Goal: Information Seeking & Learning: Compare options

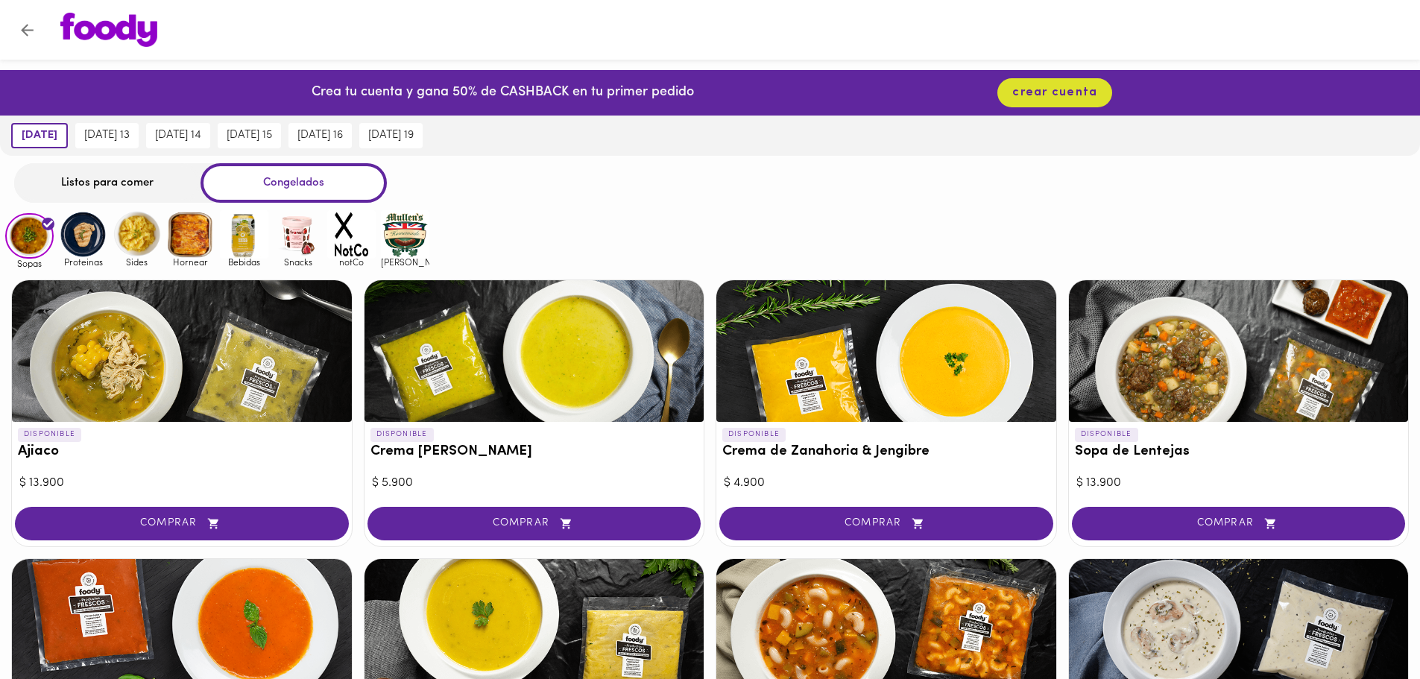
click at [198, 236] on img at bounding box center [190, 234] width 48 height 48
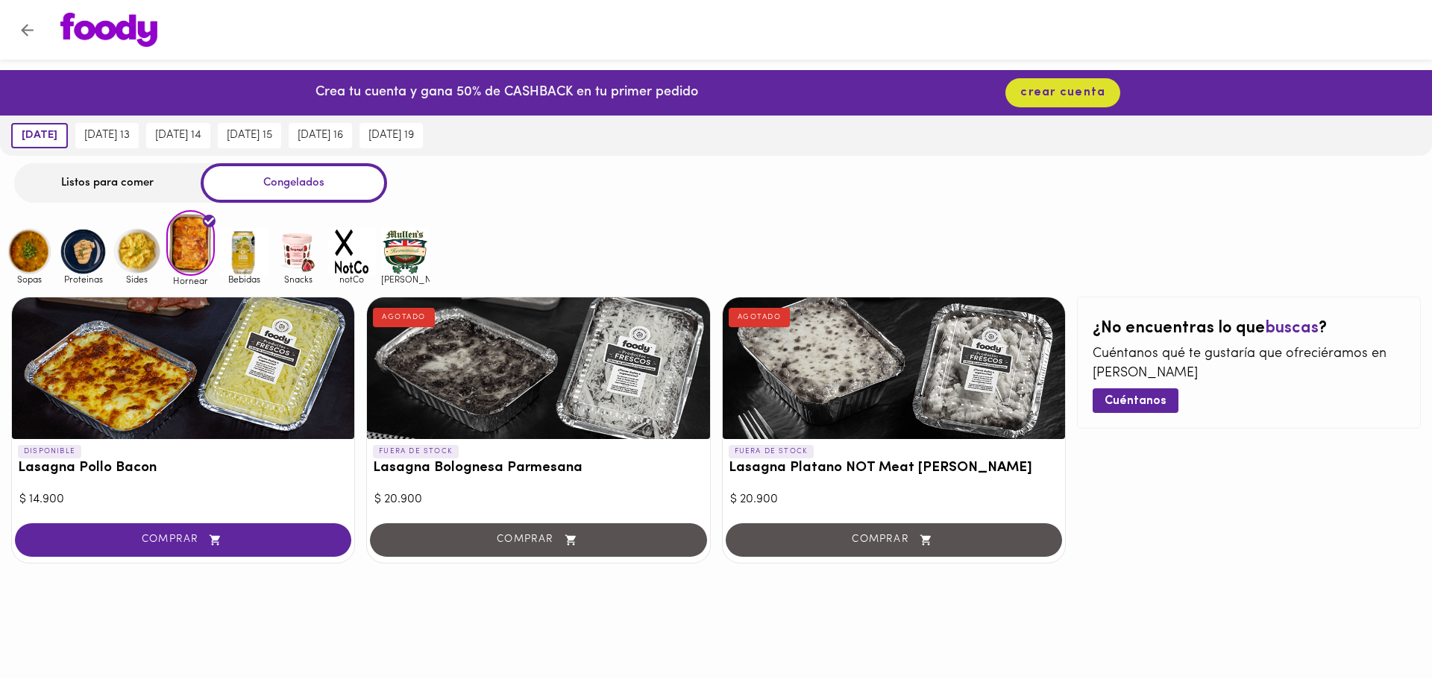
click at [140, 245] on img at bounding box center [137, 251] width 48 height 48
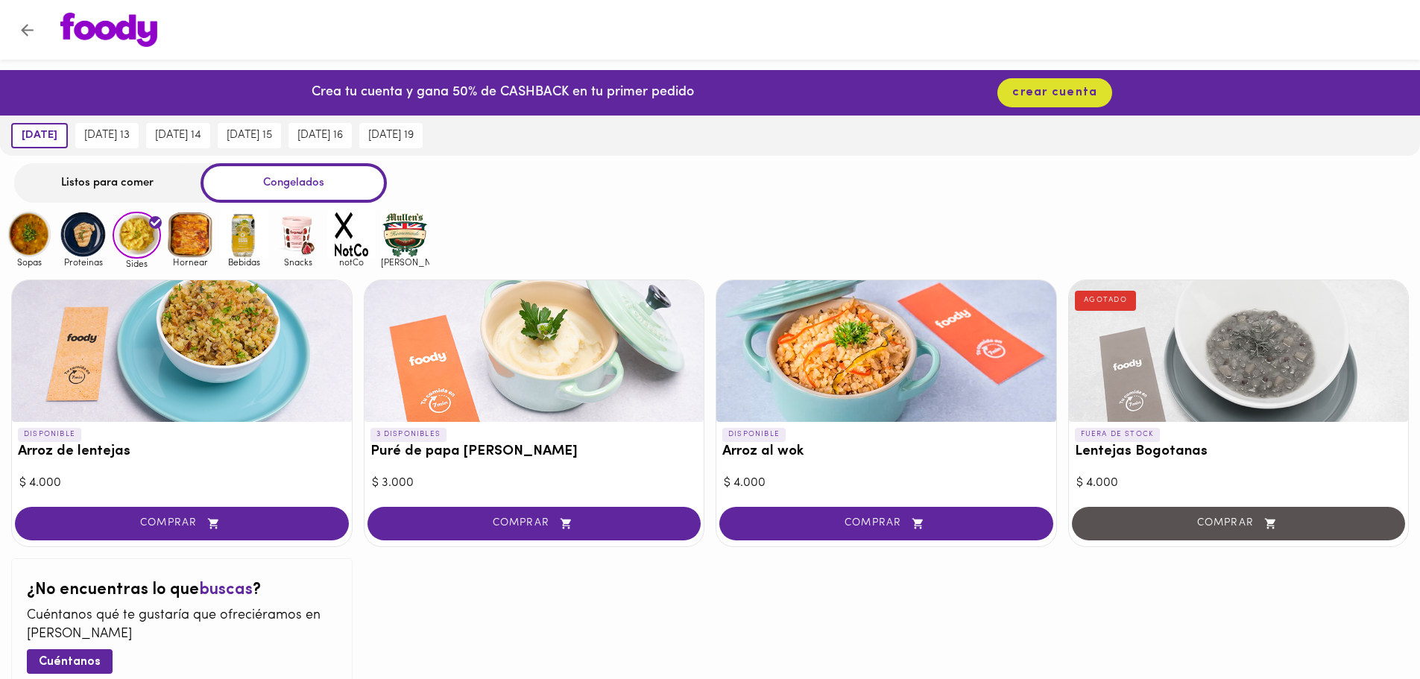
click at [82, 232] on img at bounding box center [83, 234] width 48 height 48
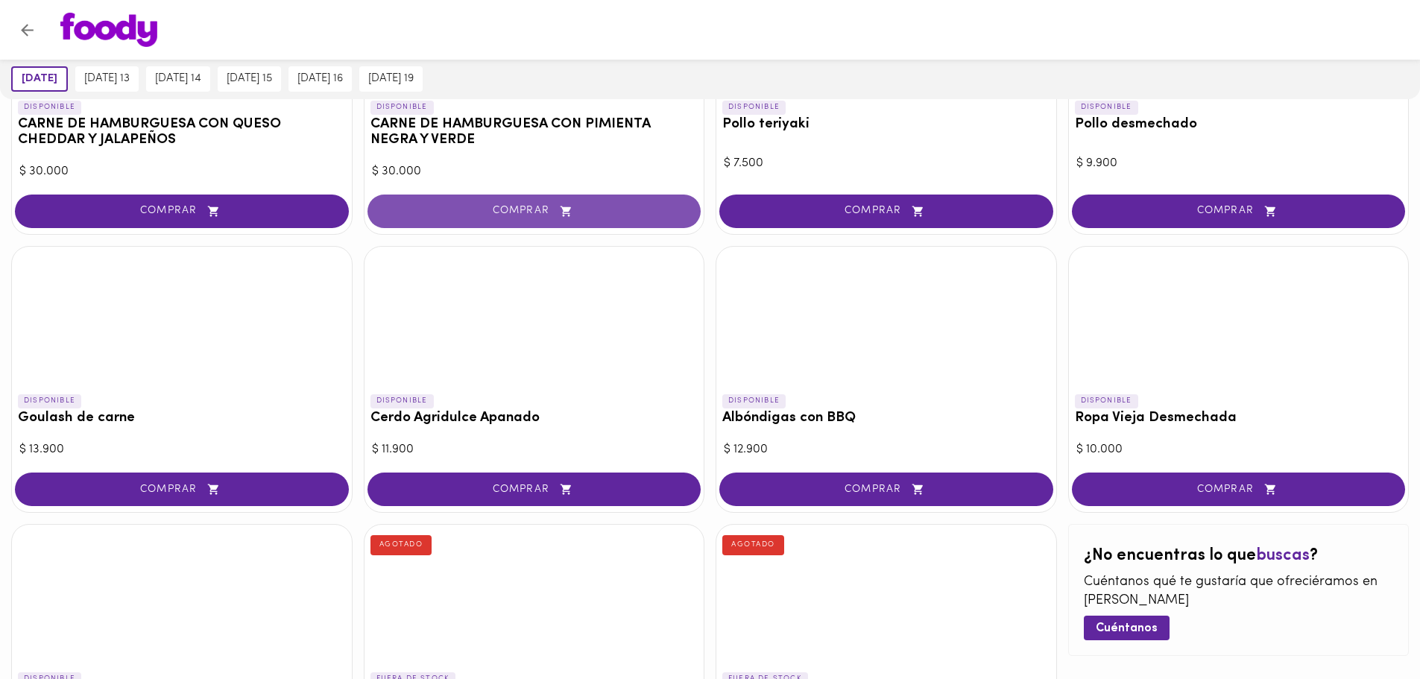
scroll to position [78, 0]
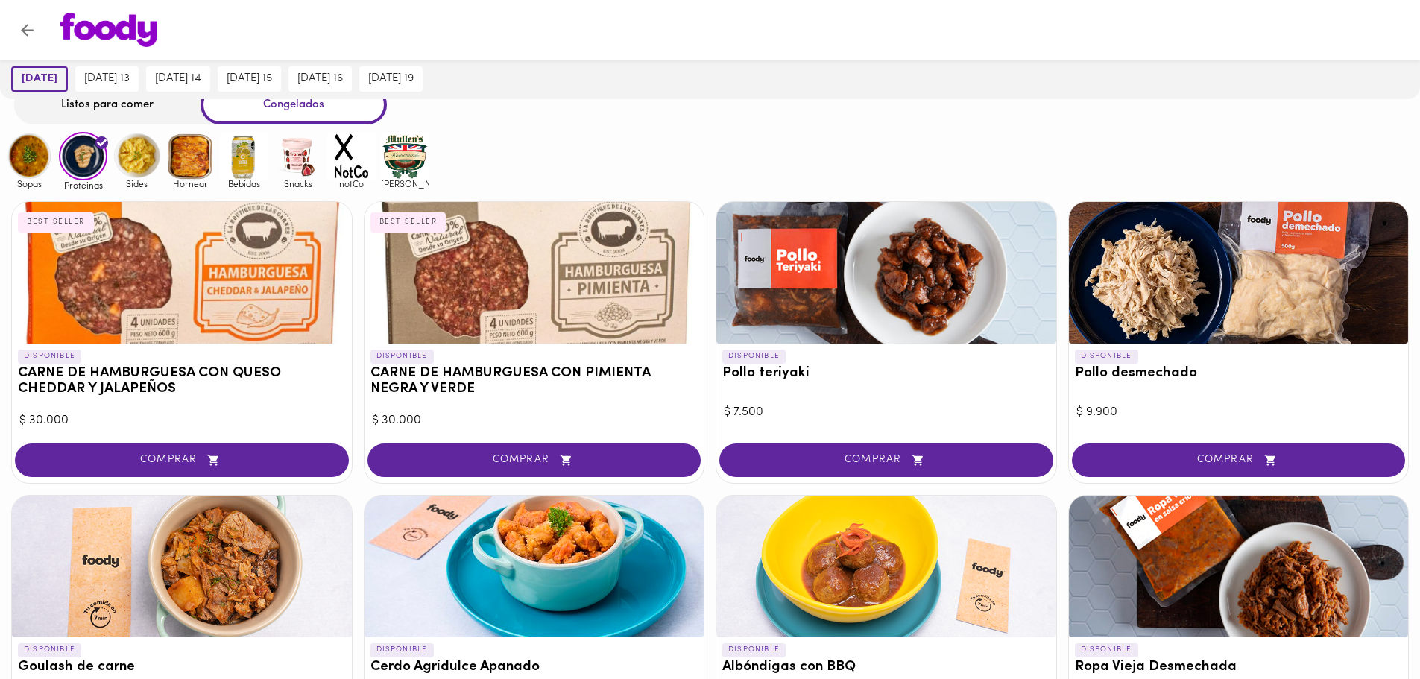
click at [44, 80] on span "[DATE]" at bounding box center [40, 78] width 36 height 13
click at [245, 160] on img at bounding box center [244, 156] width 48 height 48
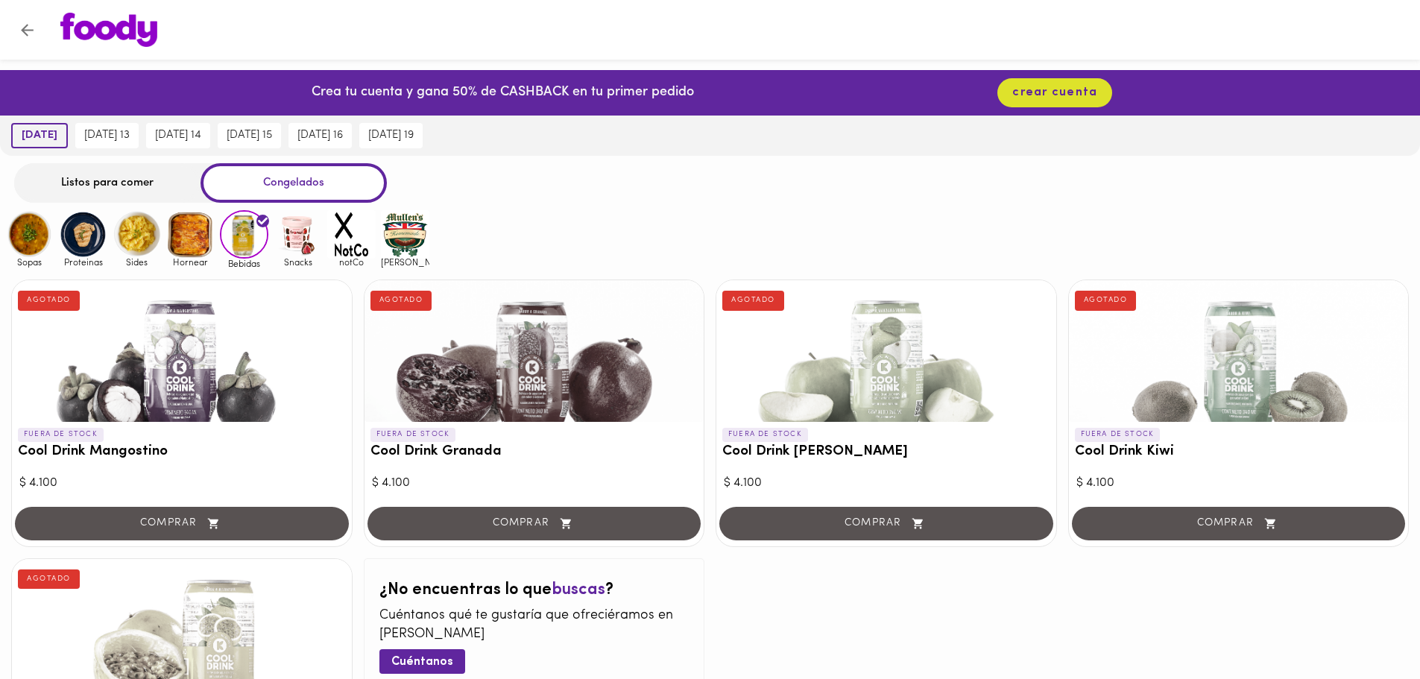
click at [57, 141] on span "[DATE]" at bounding box center [40, 135] width 36 height 13
click at [94, 182] on div "Listos para comer" at bounding box center [107, 183] width 186 height 40
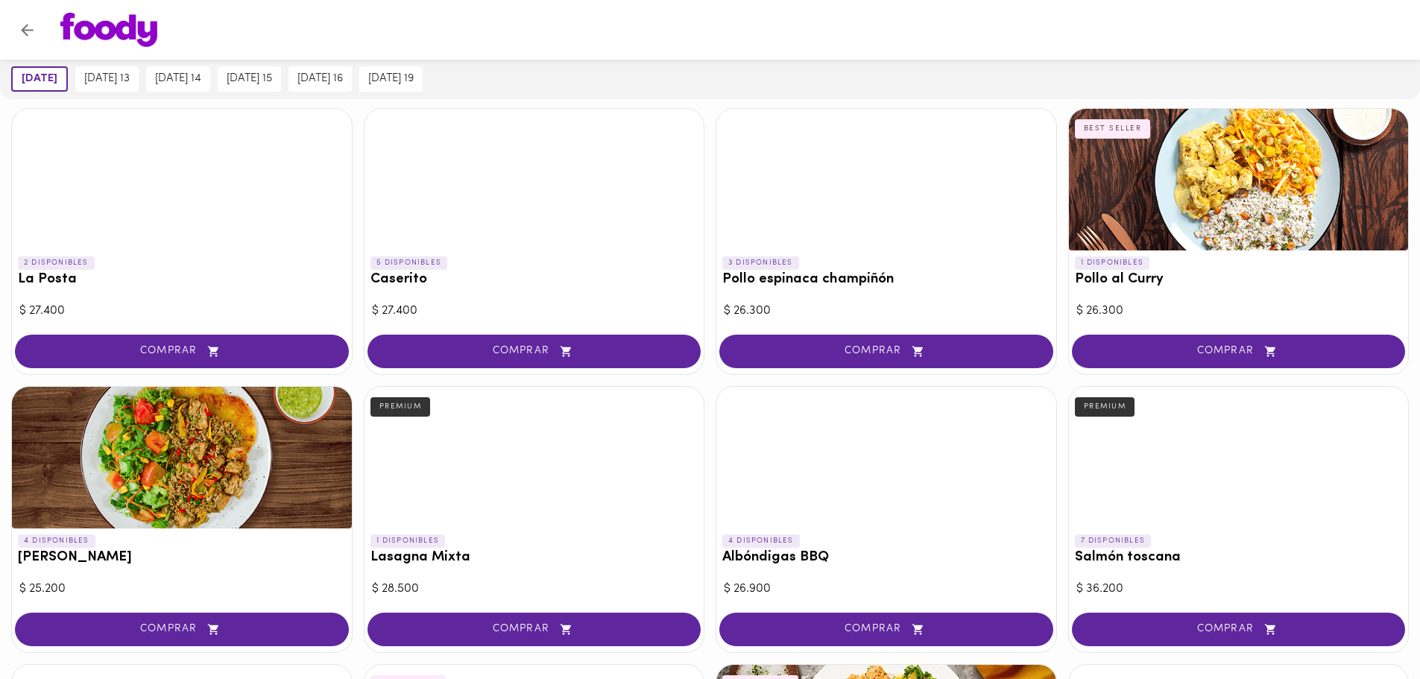
scroll to position [671, 0]
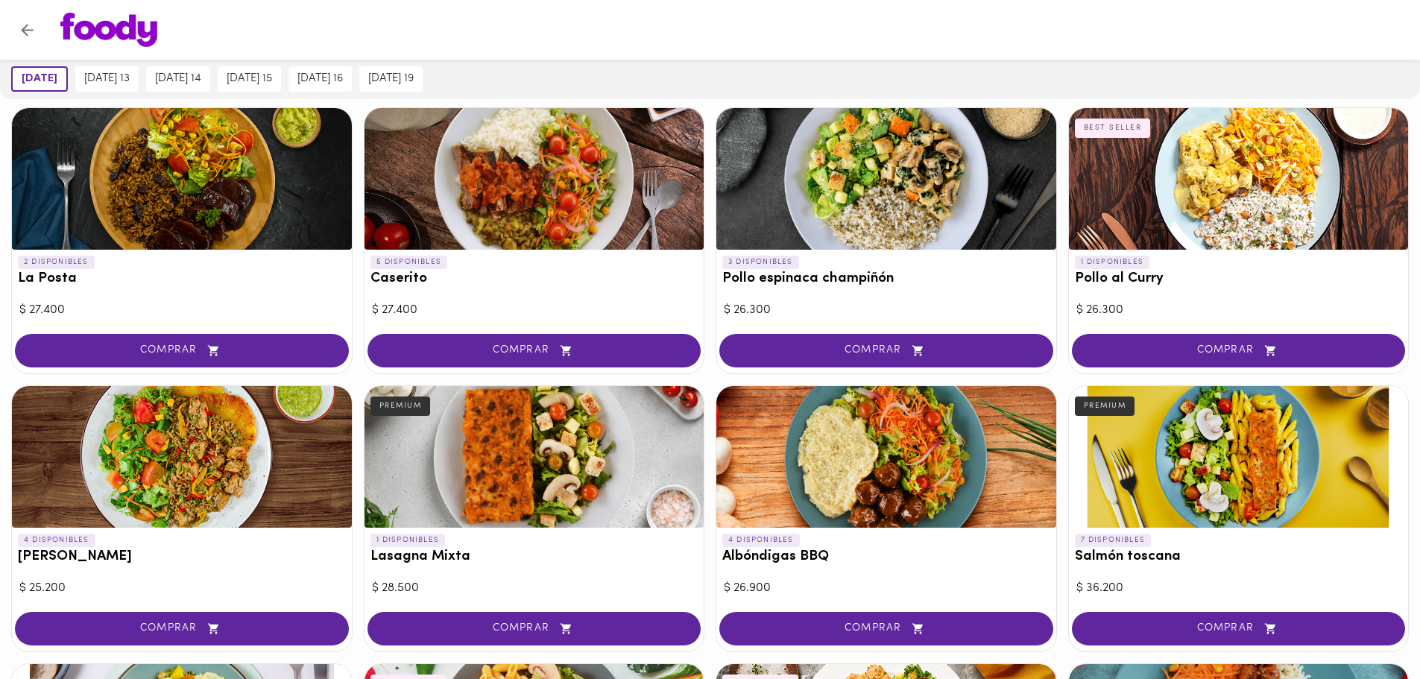
click at [157, 441] on div at bounding box center [182, 457] width 340 height 142
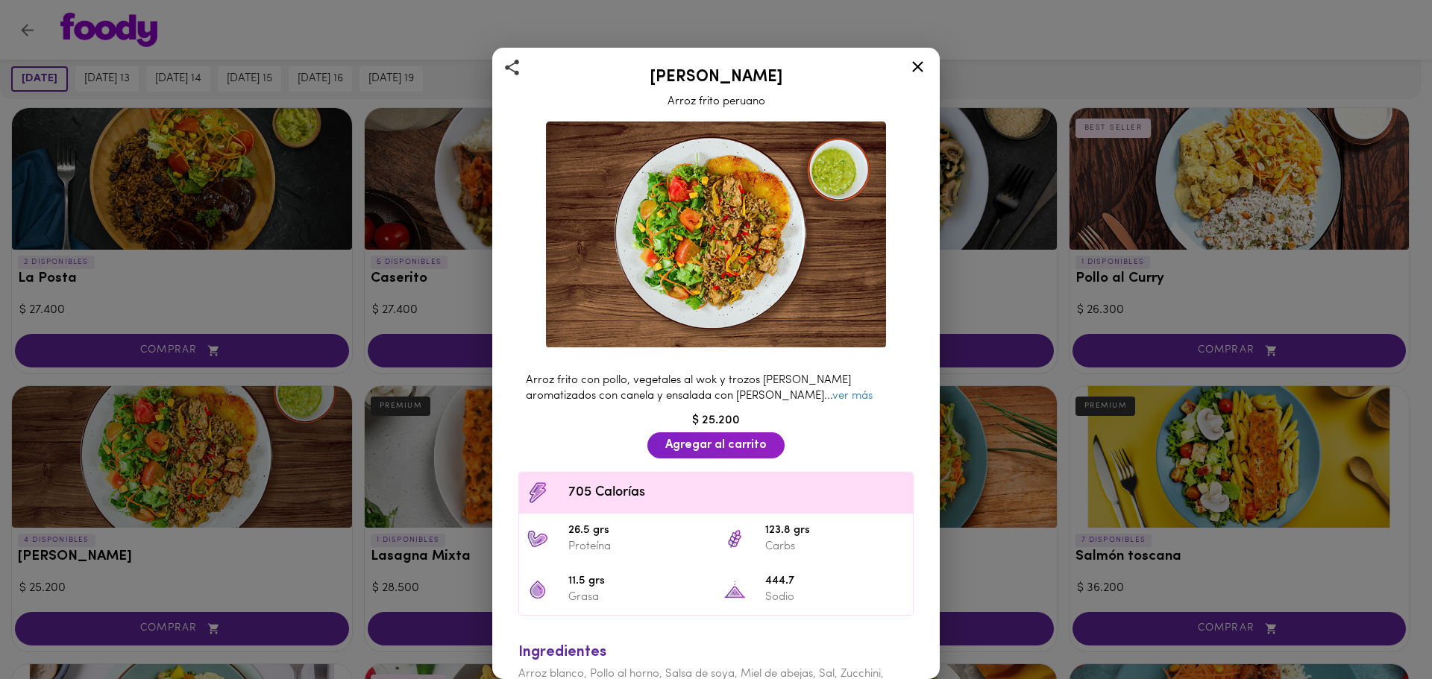
click at [979, 460] on div "Arroz chaufa Arroz frito peruano Arroz frito con pollo, vegetales al wok y troz…" at bounding box center [716, 339] width 1432 height 679
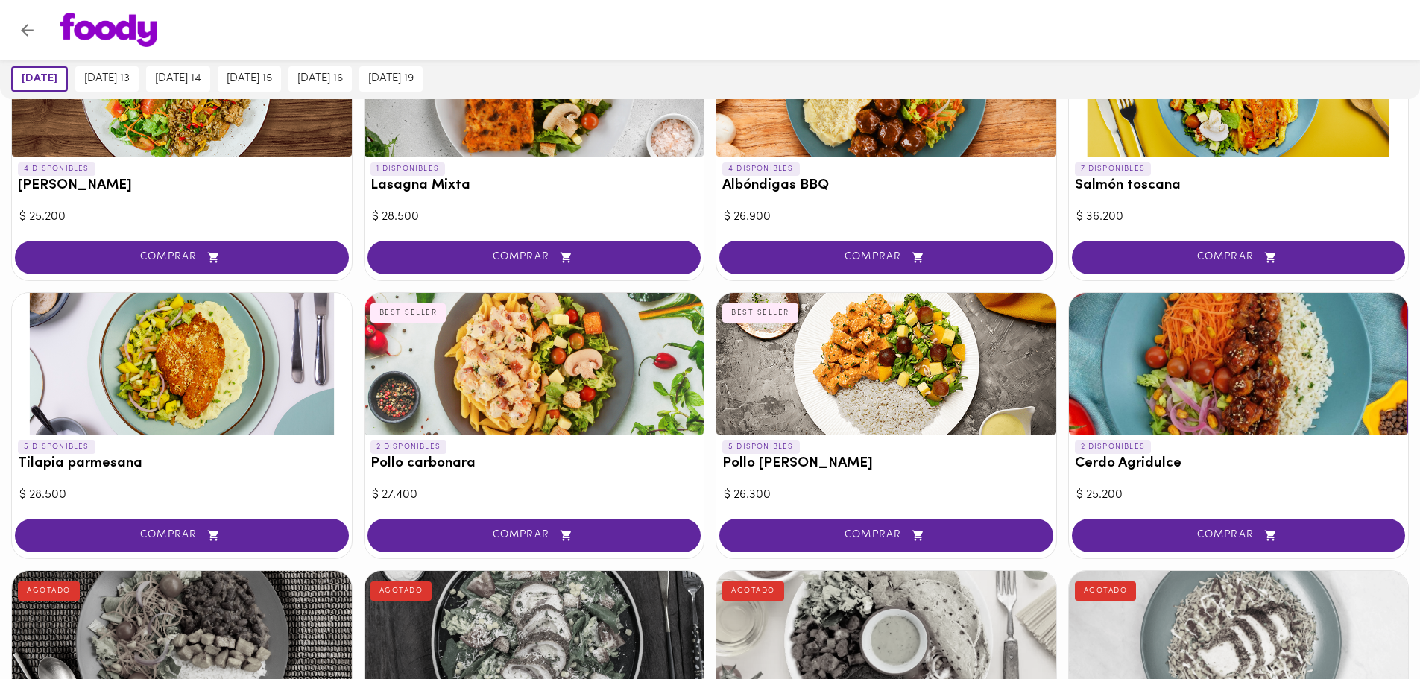
scroll to position [1044, 0]
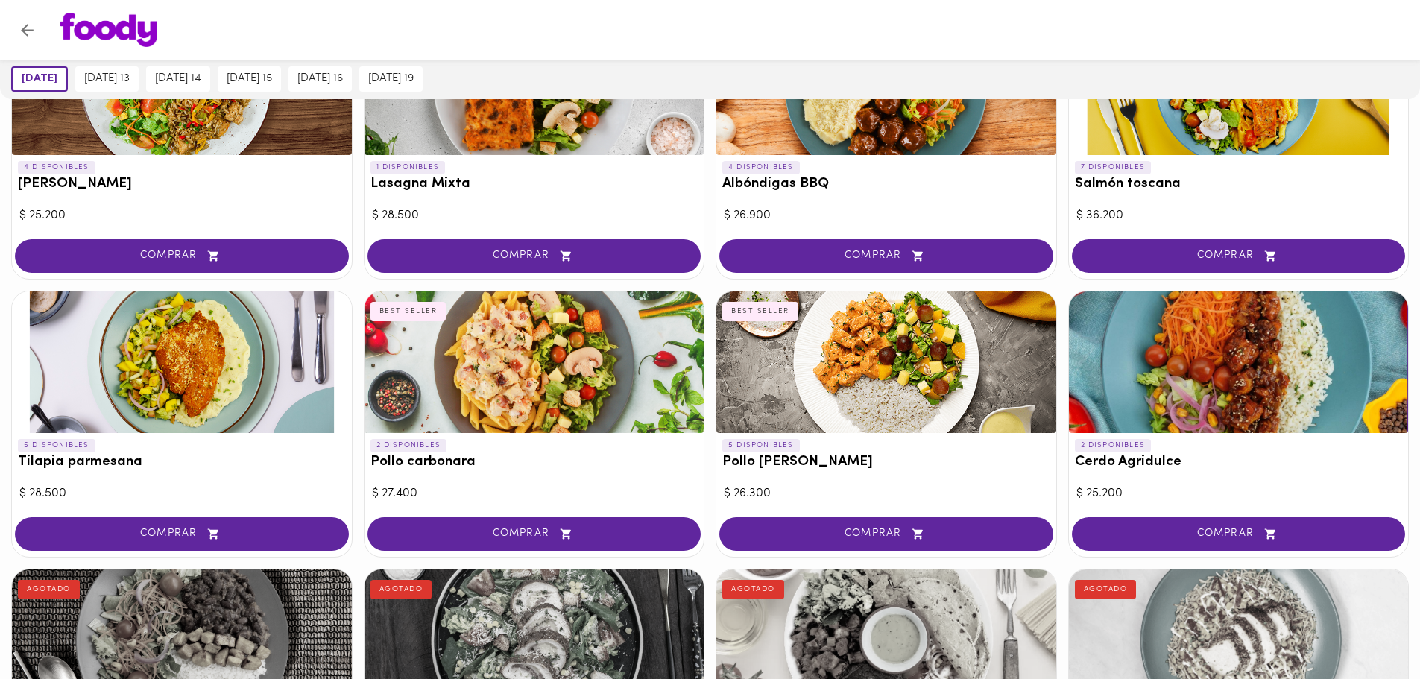
click at [199, 359] on div at bounding box center [182, 363] width 340 height 142
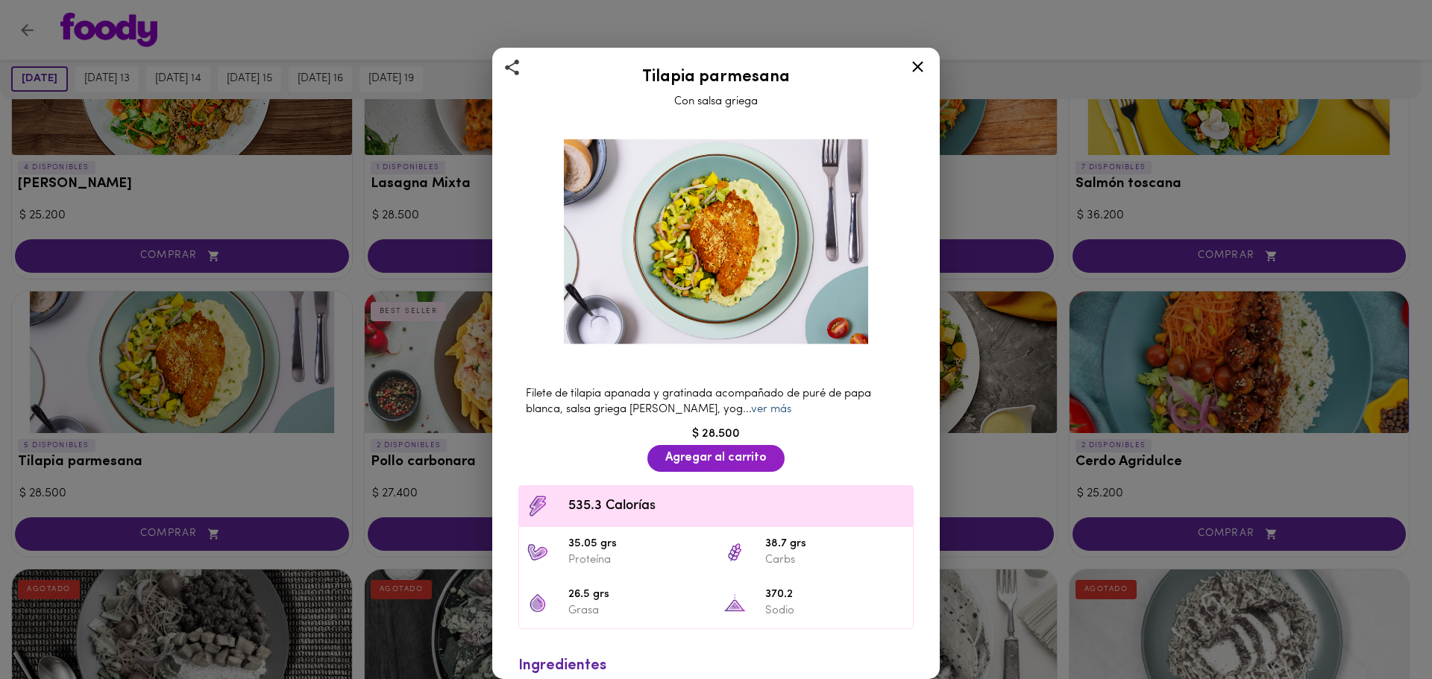
click at [751, 404] on link "ver más" at bounding box center [771, 409] width 40 height 11
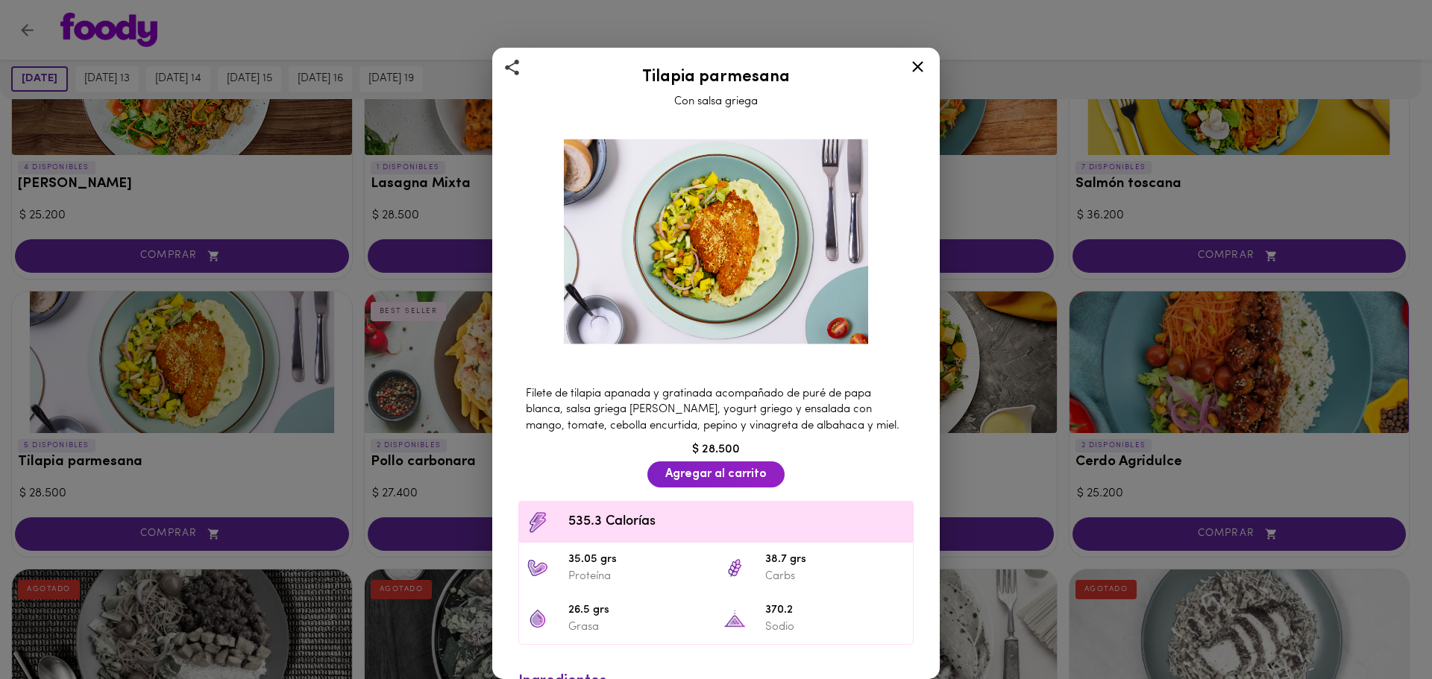
click at [221, 351] on div "Tilapia parmesana Con salsa griega Filete de tilapia apanada y gratinada acompa…" at bounding box center [716, 339] width 1432 height 679
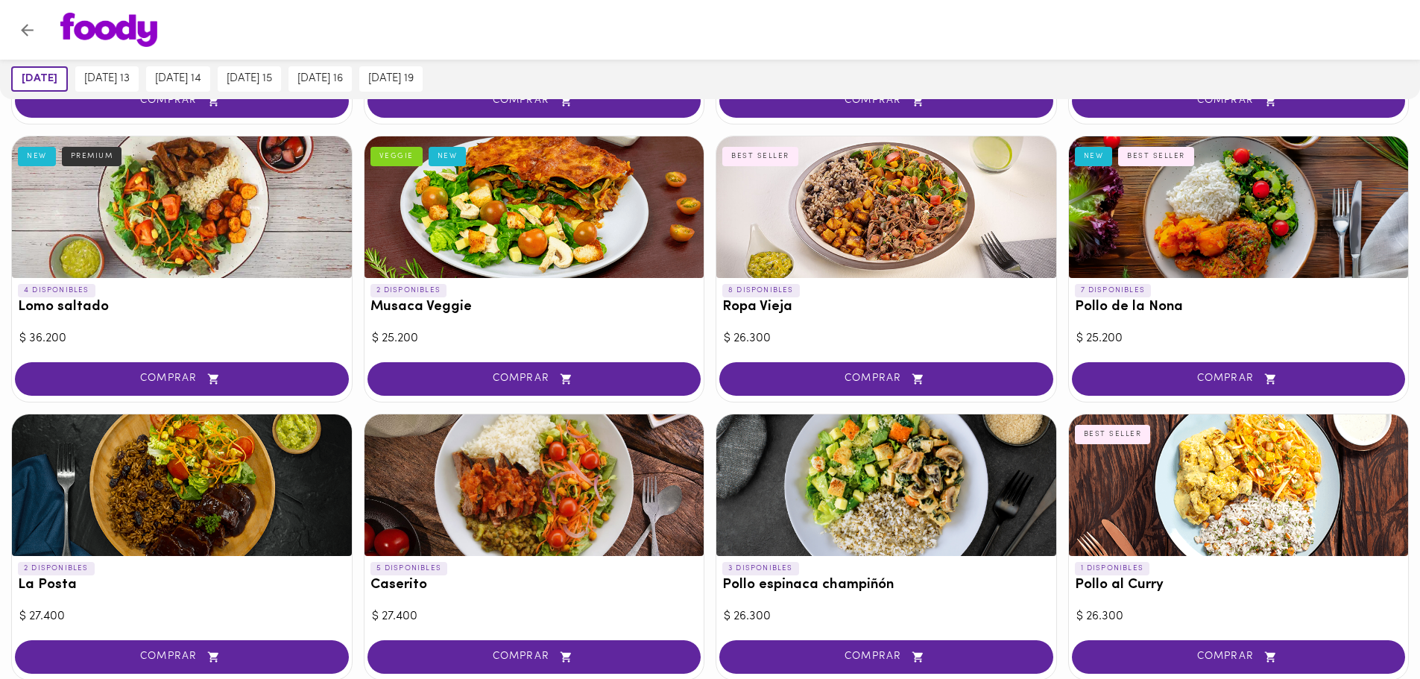
scroll to position [298, 0]
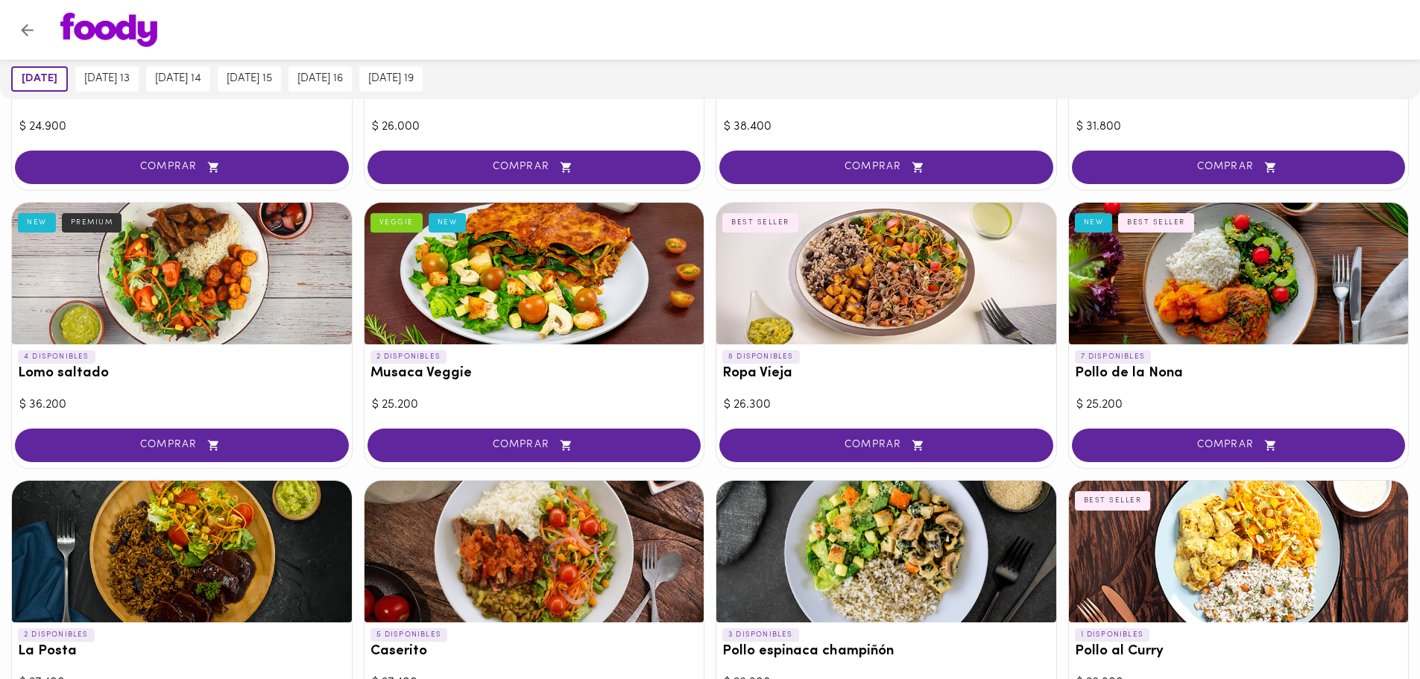
click at [870, 278] on div at bounding box center [887, 274] width 340 height 142
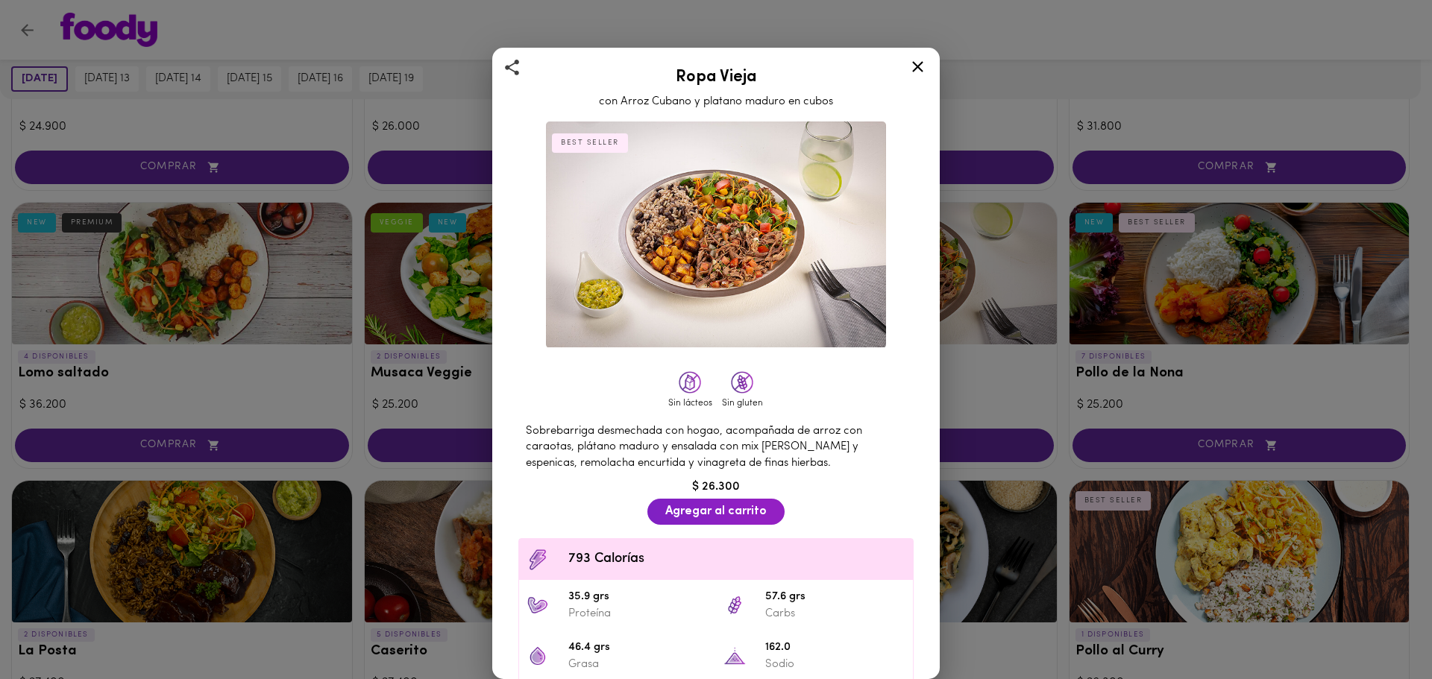
click at [322, 378] on div "Ropa Vieja con Arroz Cubano y platano maduro en cubos BEST SELLER Sin lácteos S…" at bounding box center [716, 339] width 1432 height 679
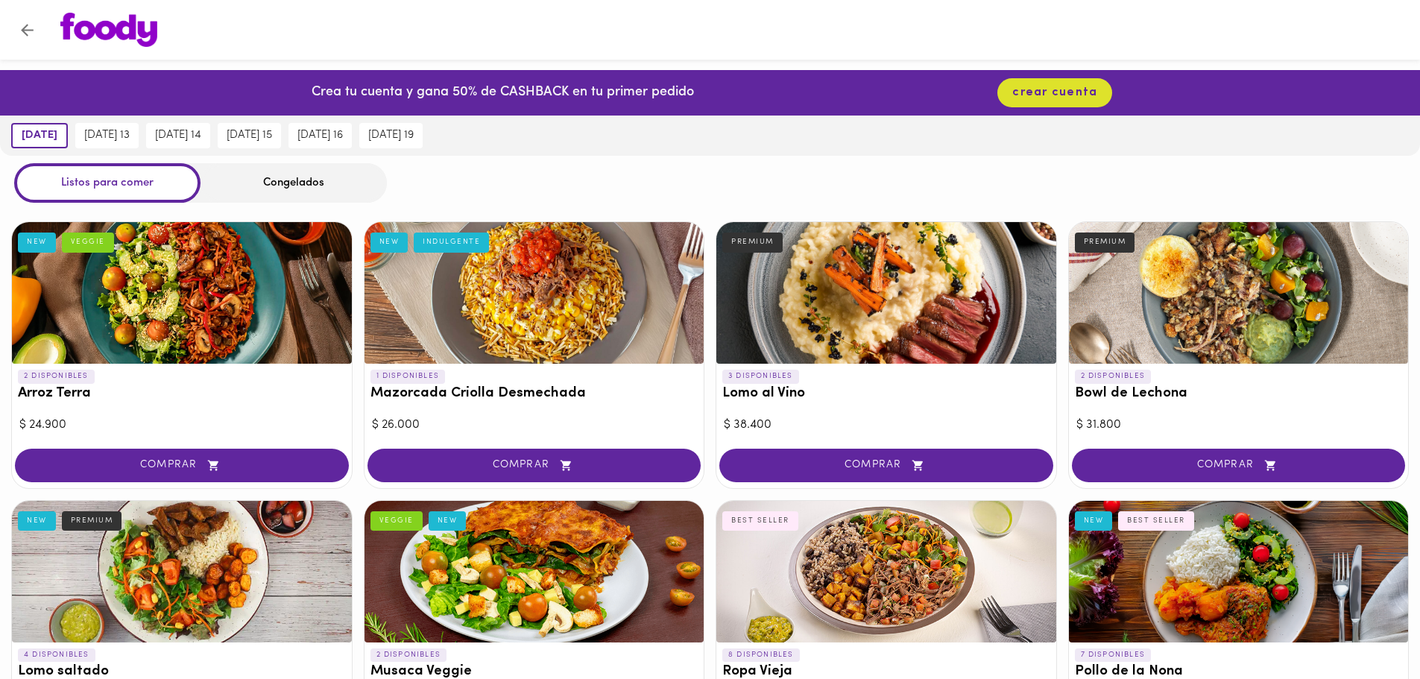
click at [309, 186] on div "Congelados" at bounding box center [294, 183] width 186 height 40
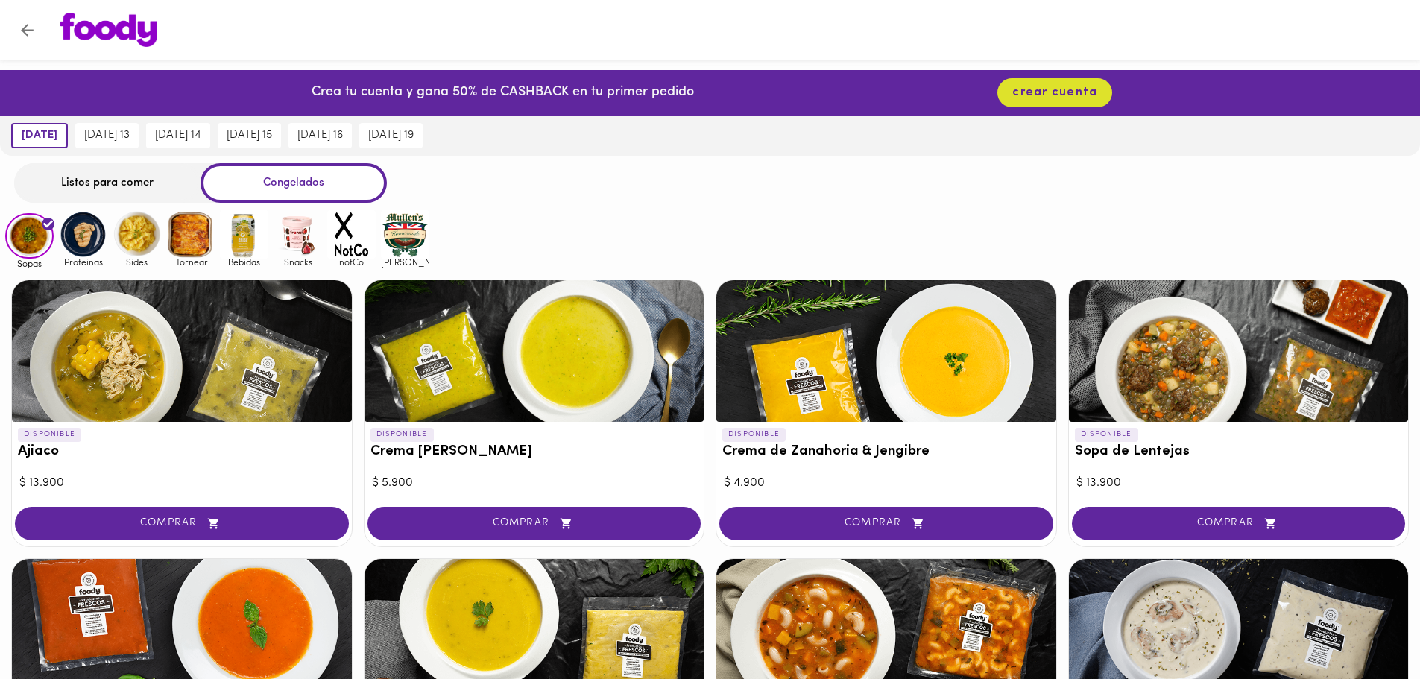
click at [141, 230] on img at bounding box center [137, 234] width 48 height 48
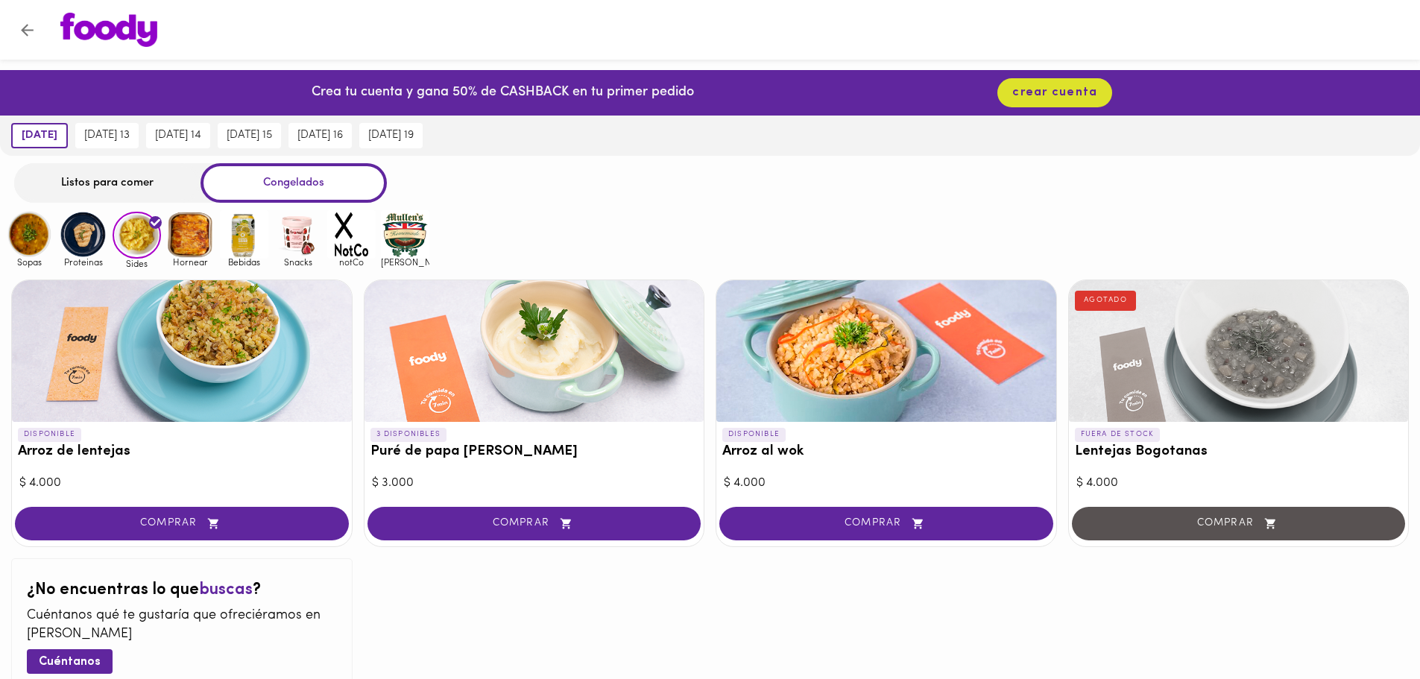
click at [89, 455] on h3 "Arroz de lentejas" at bounding box center [182, 452] width 328 height 16
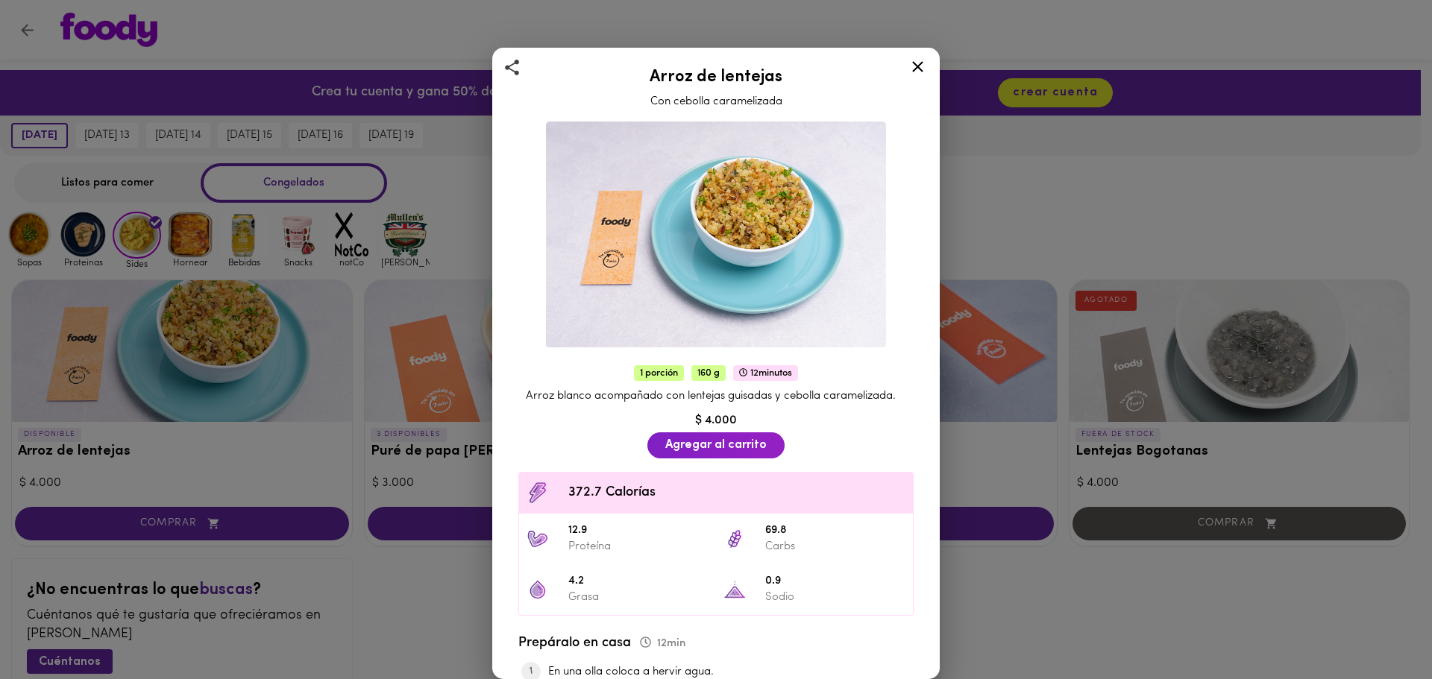
drag, startPoint x: 918, startPoint y: 65, endPoint x: 721, endPoint y: 54, distance: 197.2
click at [913, 66] on icon at bounding box center [917, 66] width 19 height 19
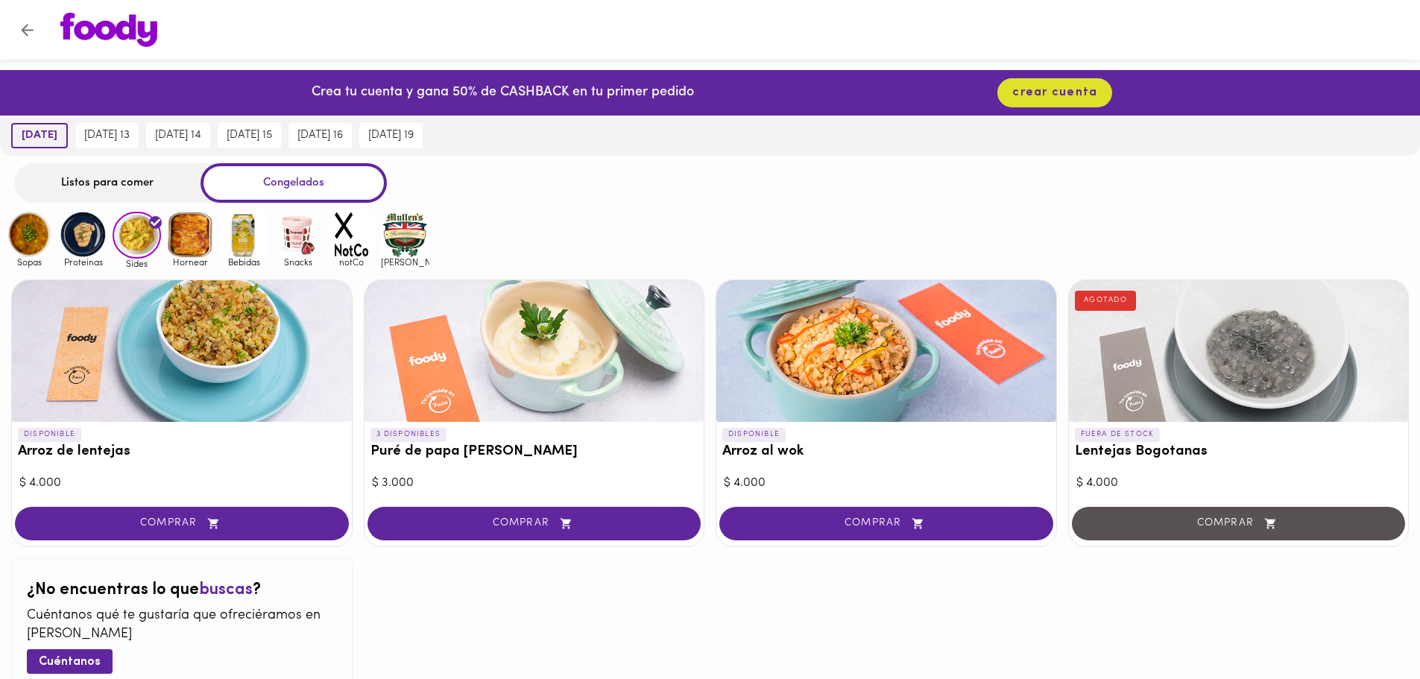
click at [31, 138] on span "[DATE]" at bounding box center [40, 135] width 36 height 13
click at [107, 179] on div "Listos para comer" at bounding box center [107, 183] width 186 height 40
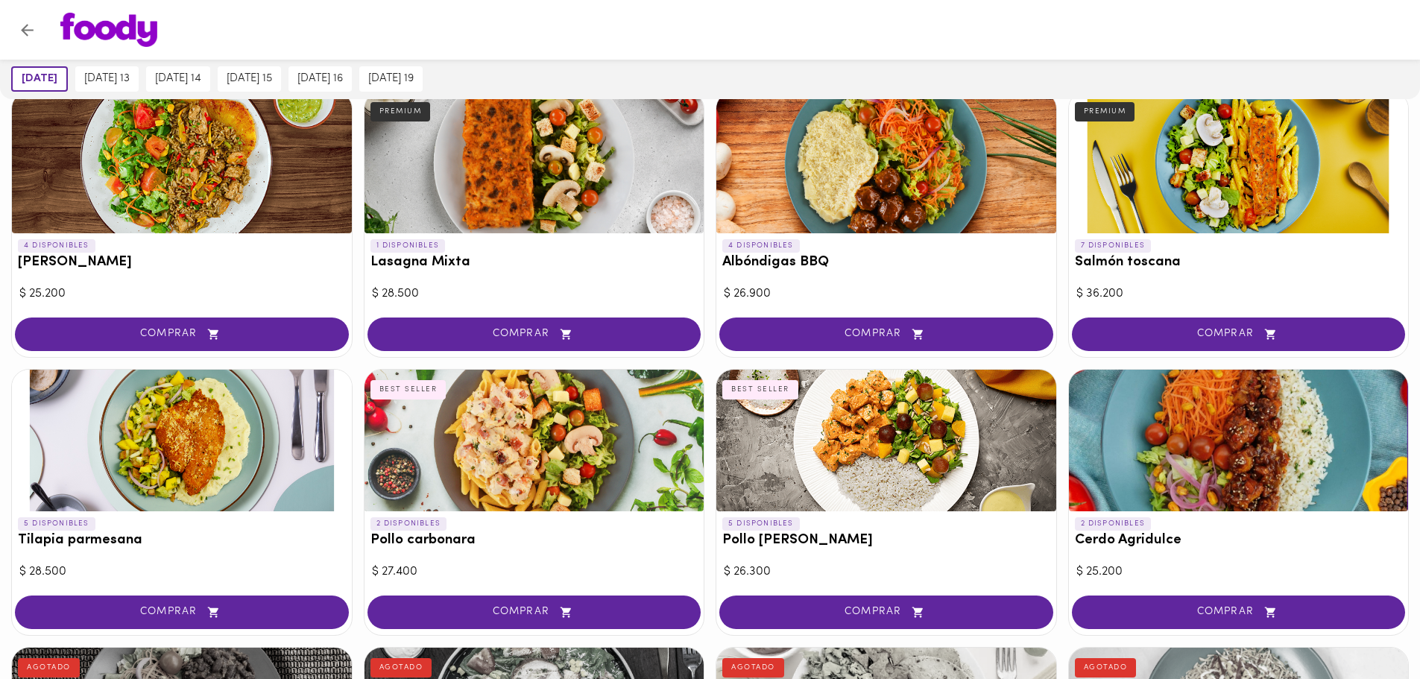
scroll to position [969, 0]
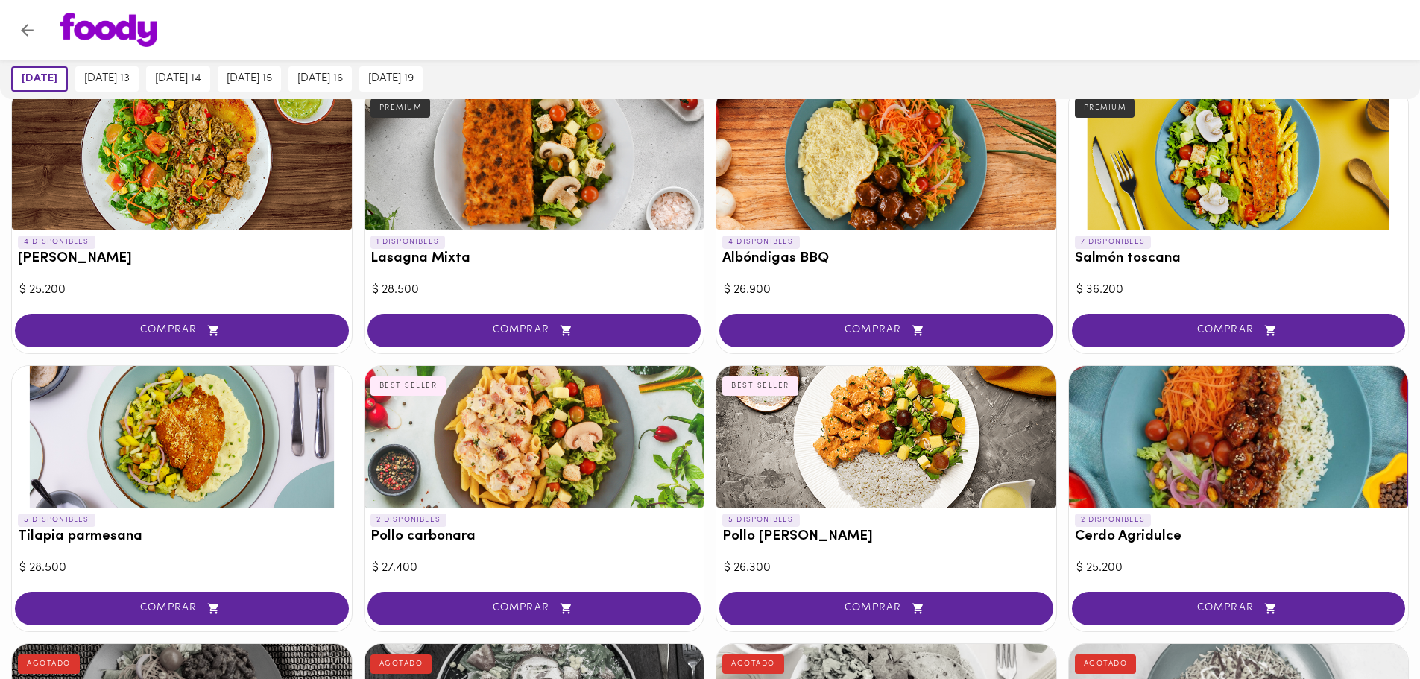
click at [115, 541] on h3 "Tilapia parmesana" at bounding box center [182, 537] width 328 height 16
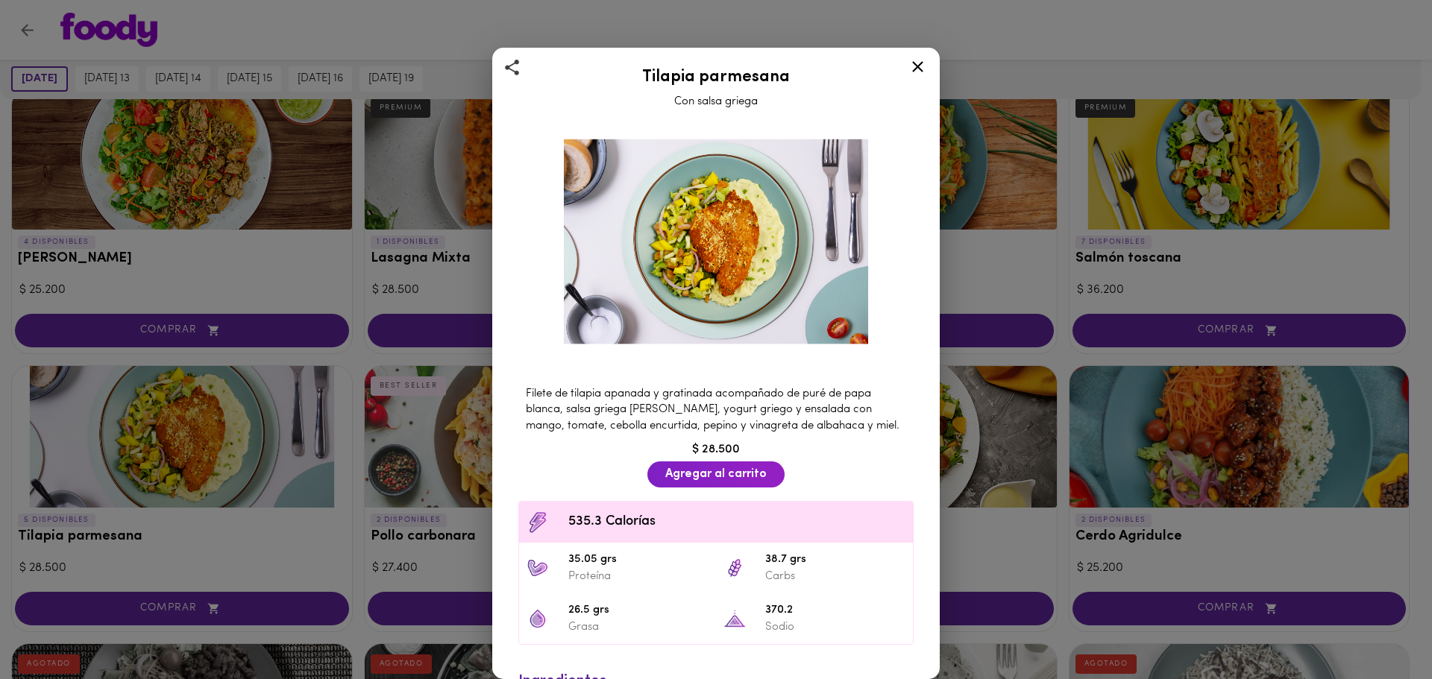
click at [395, 173] on div "Tilapia parmesana Con salsa griega Filete de tilapia apanada y gratinada acompa…" at bounding box center [716, 339] width 1432 height 679
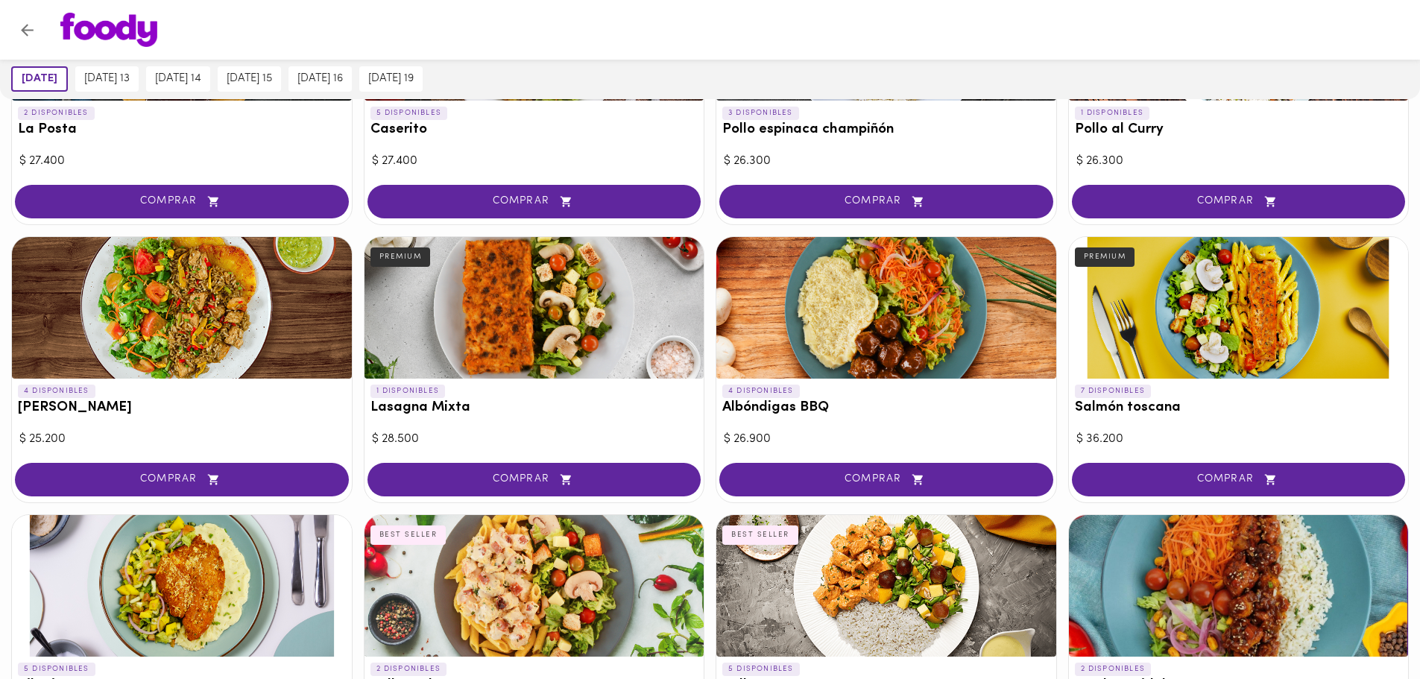
scroll to position [597, 0]
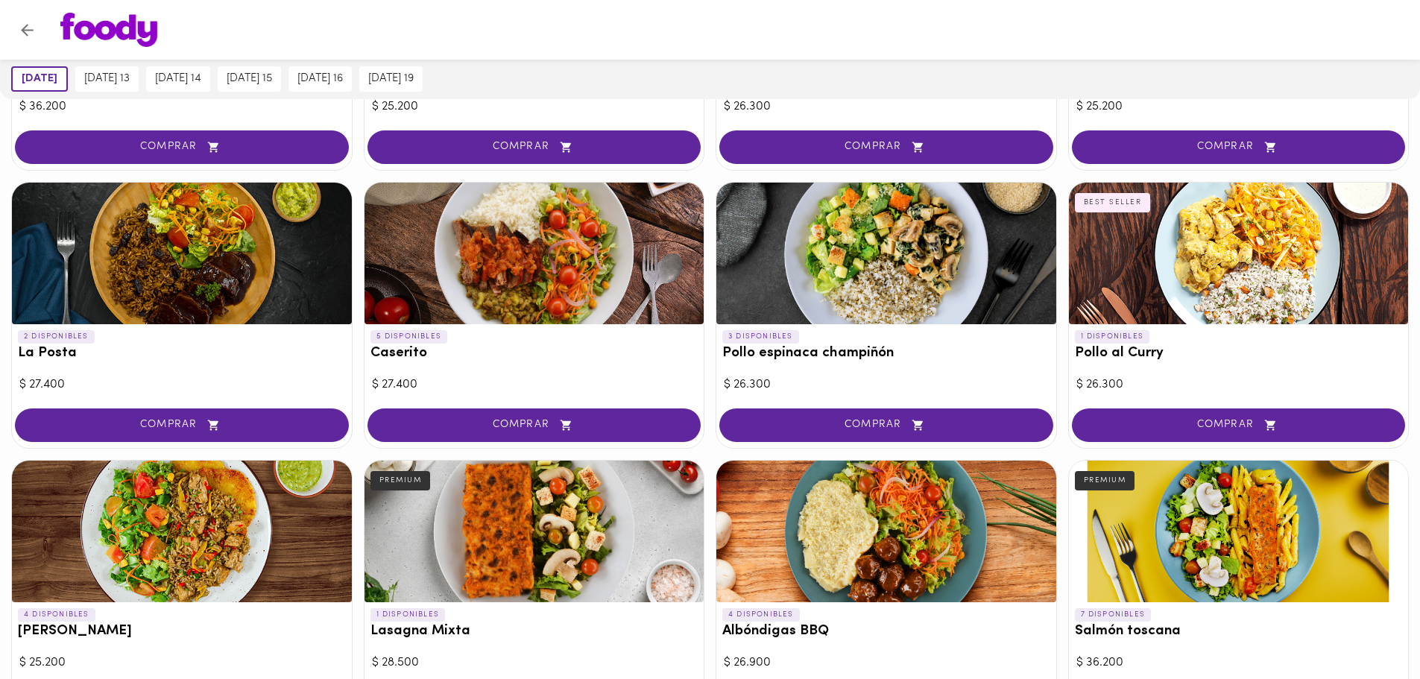
click at [1208, 253] on div at bounding box center [1239, 254] width 340 height 142
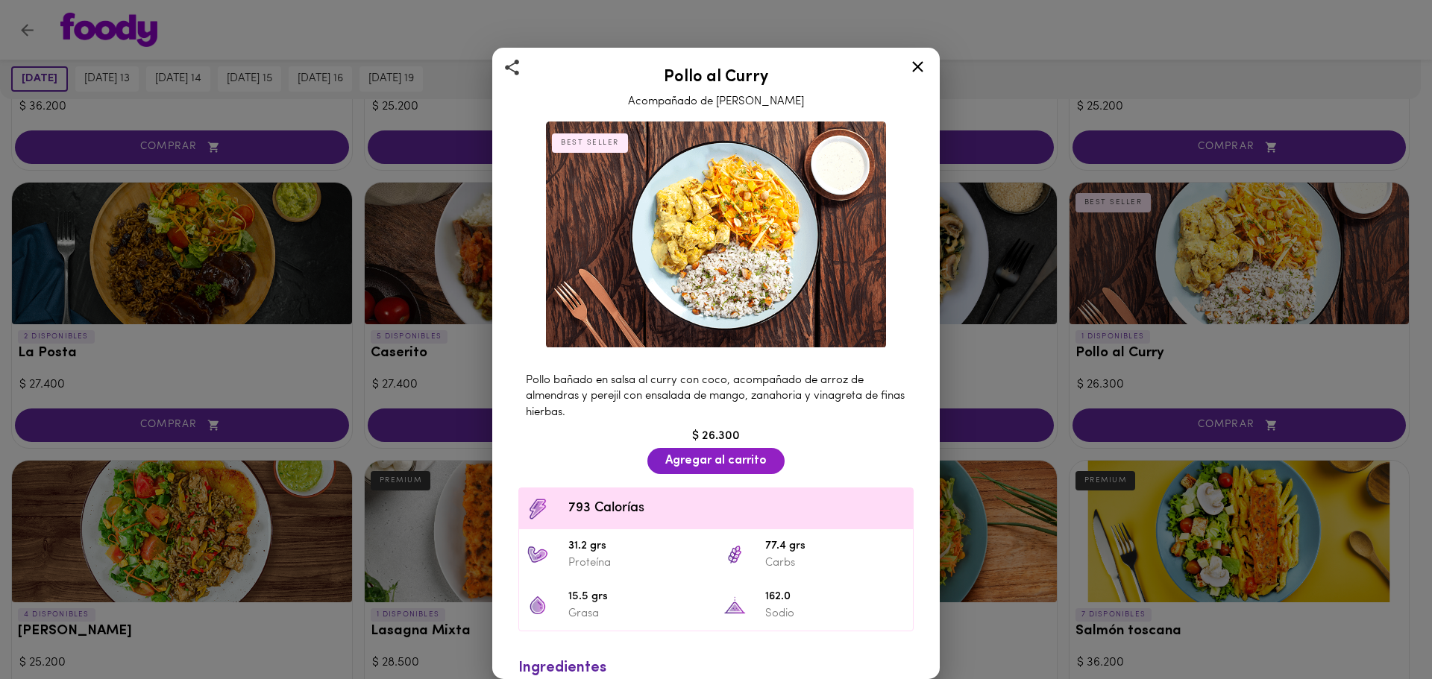
click at [973, 239] on div "Pollo al Curry Acompañado de Arroz Pilaf BEST SELLER Pollo bañado en salsa al c…" at bounding box center [716, 339] width 1432 height 679
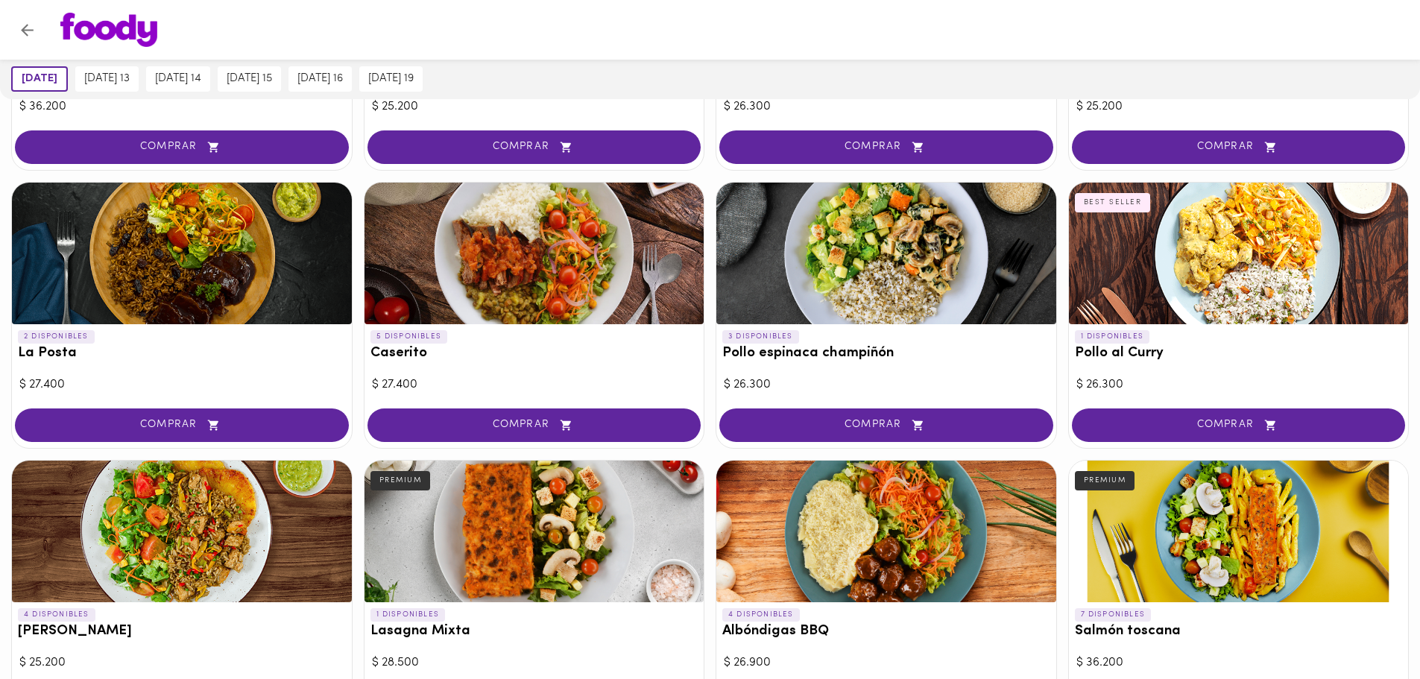
click at [884, 239] on div at bounding box center [887, 254] width 340 height 142
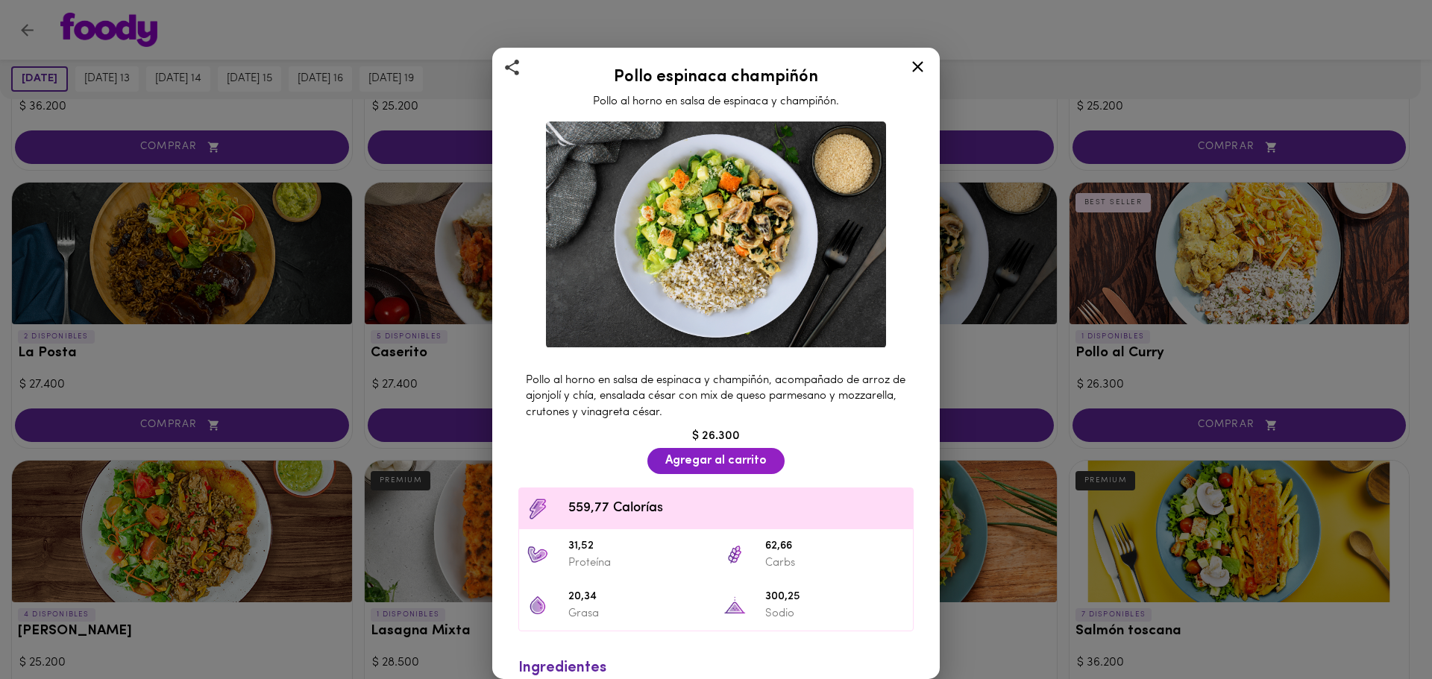
click at [476, 241] on div "Pollo espinaca champiñón Pollo al horno en salsa de espinaca y champiñón. Pollo…" at bounding box center [716, 339] width 1432 height 679
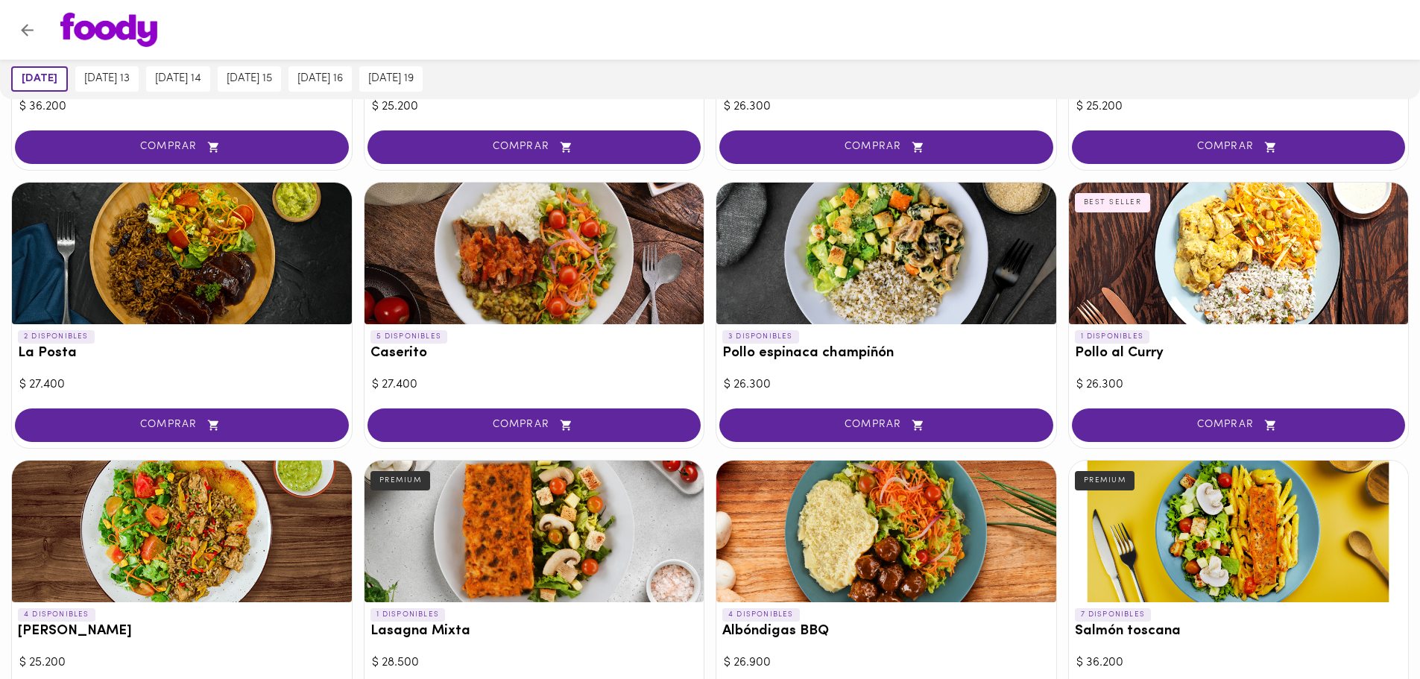
click at [479, 240] on div at bounding box center [535, 254] width 340 height 142
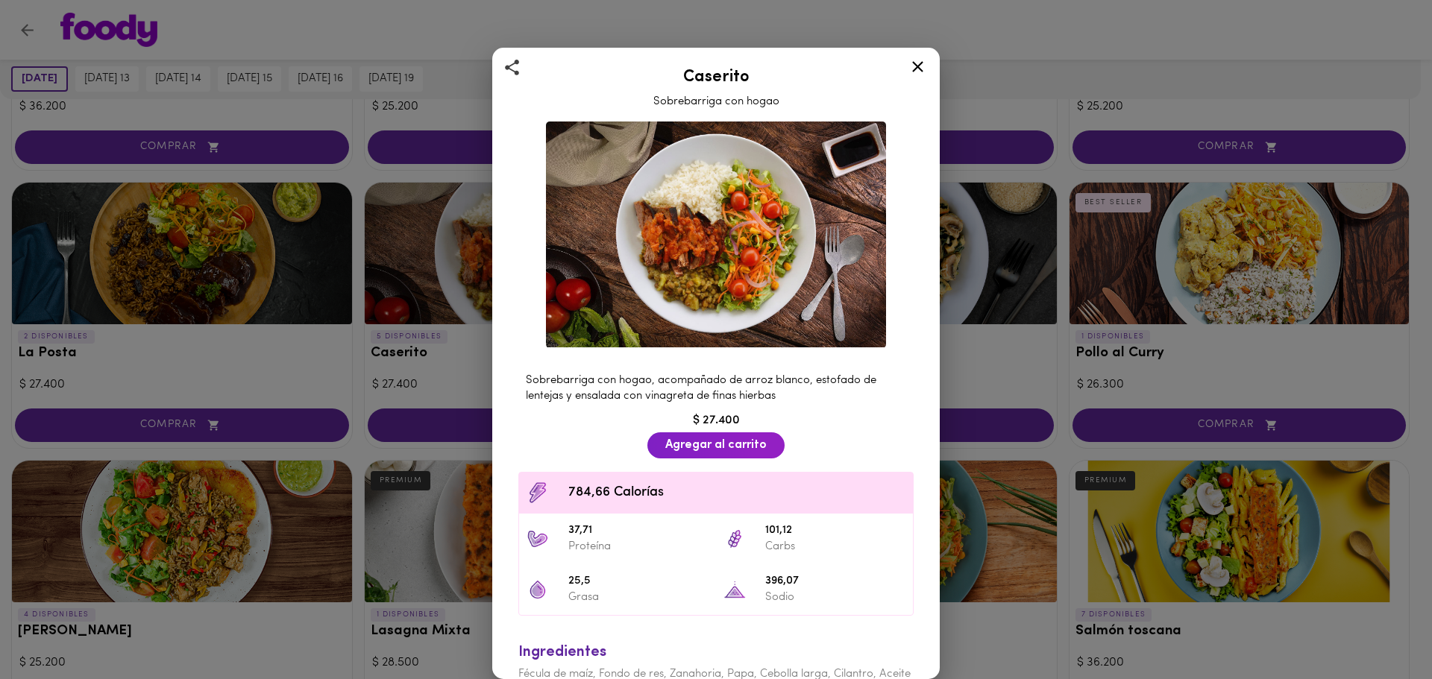
click at [168, 233] on div "Caserito Sobrebarriga con hogao Sobrebarriga con hogao, acompañado de arroz bla…" at bounding box center [716, 339] width 1432 height 679
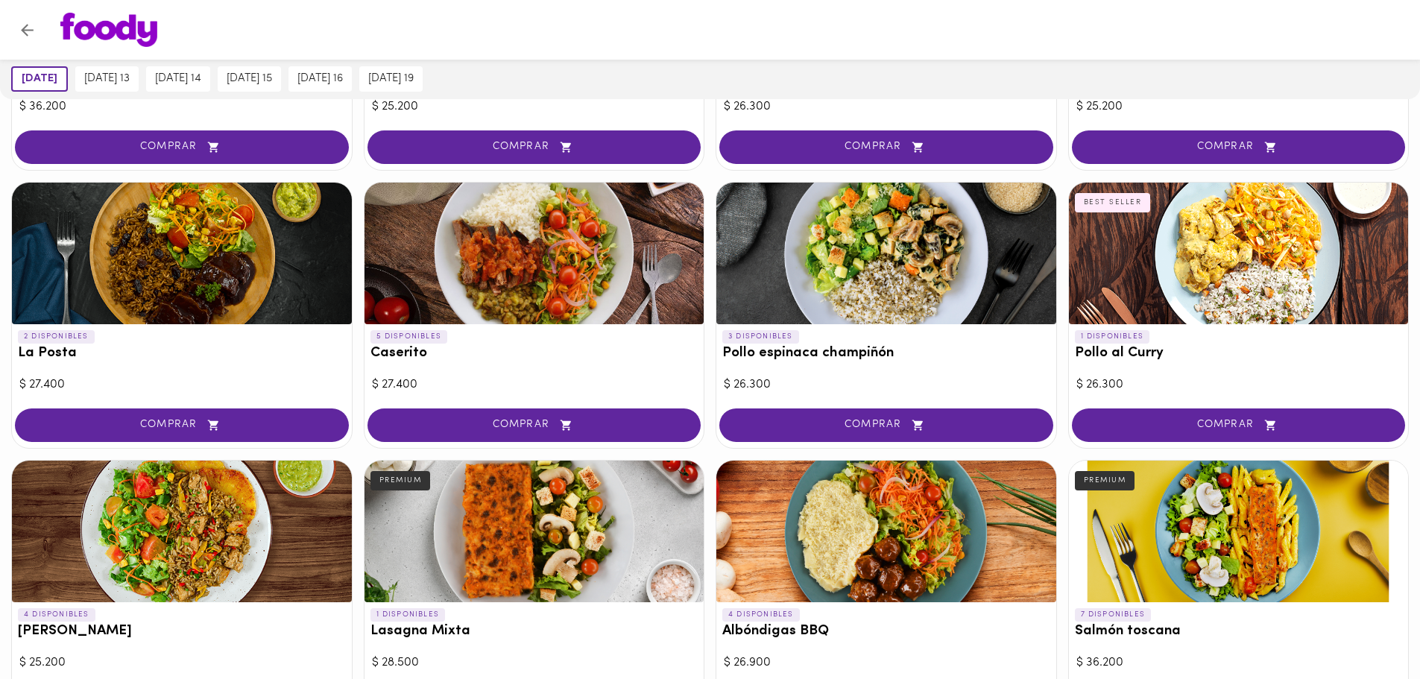
click at [168, 233] on div at bounding box center [182, 254] width 340 height 142
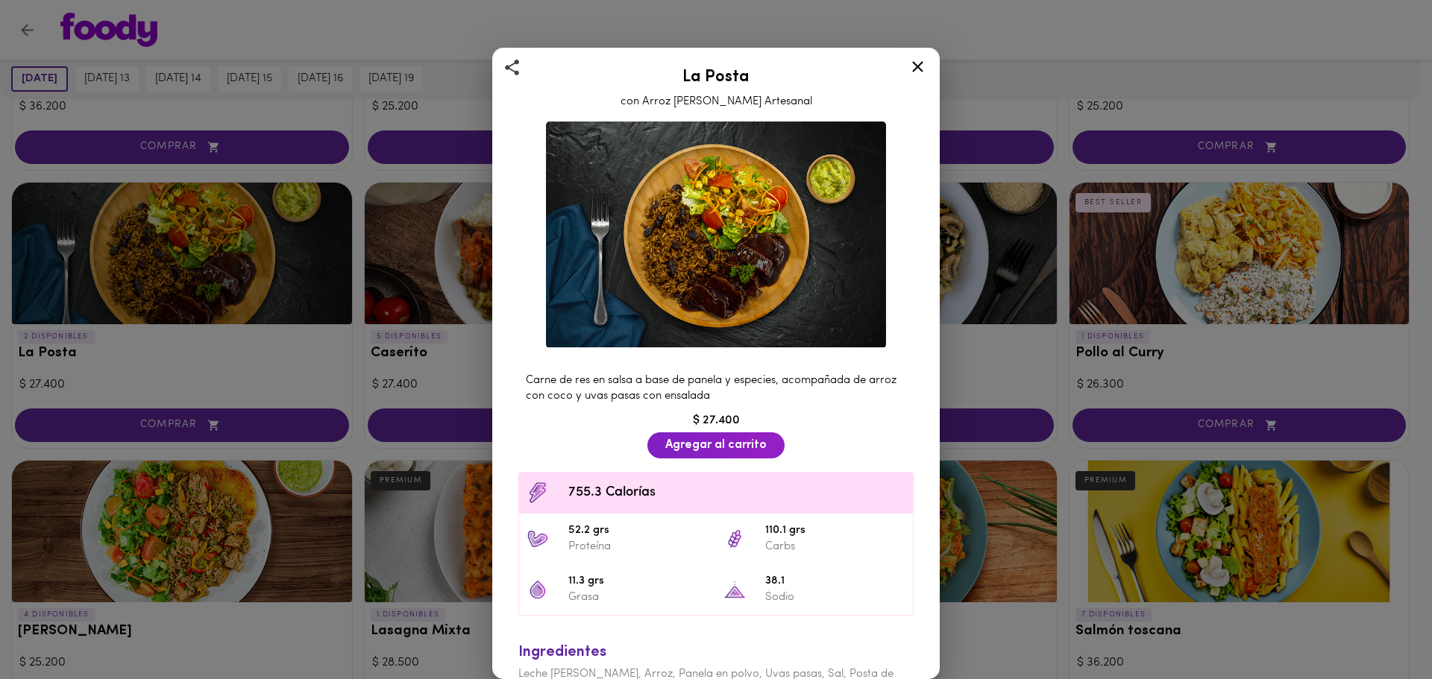
click at [1215, 512] on div "La Posta con Arroz [PERSON_NAME] Artesanal Carne de res en salsa a base de pane…" at bounding box center [716, 339] width 1432 height 679
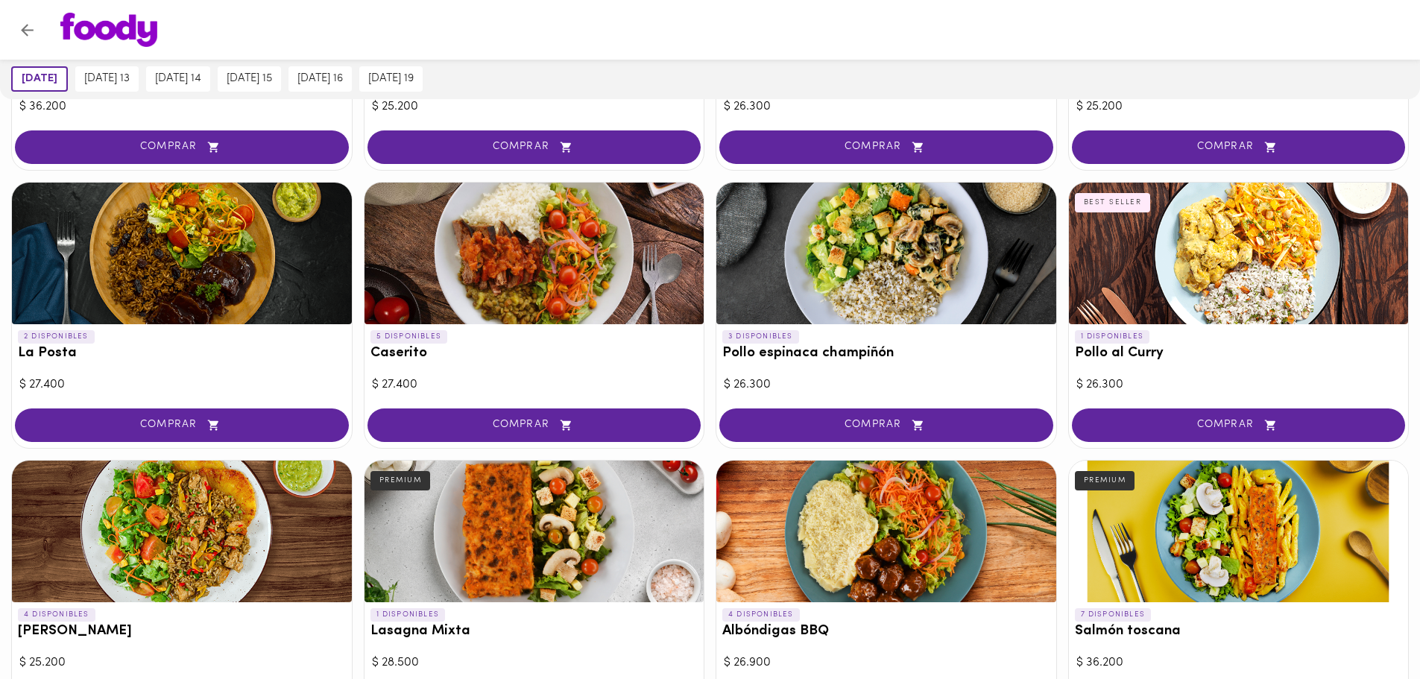
click at [1244, 504] on div at bounding box center [1239, 532] width 340 height 142
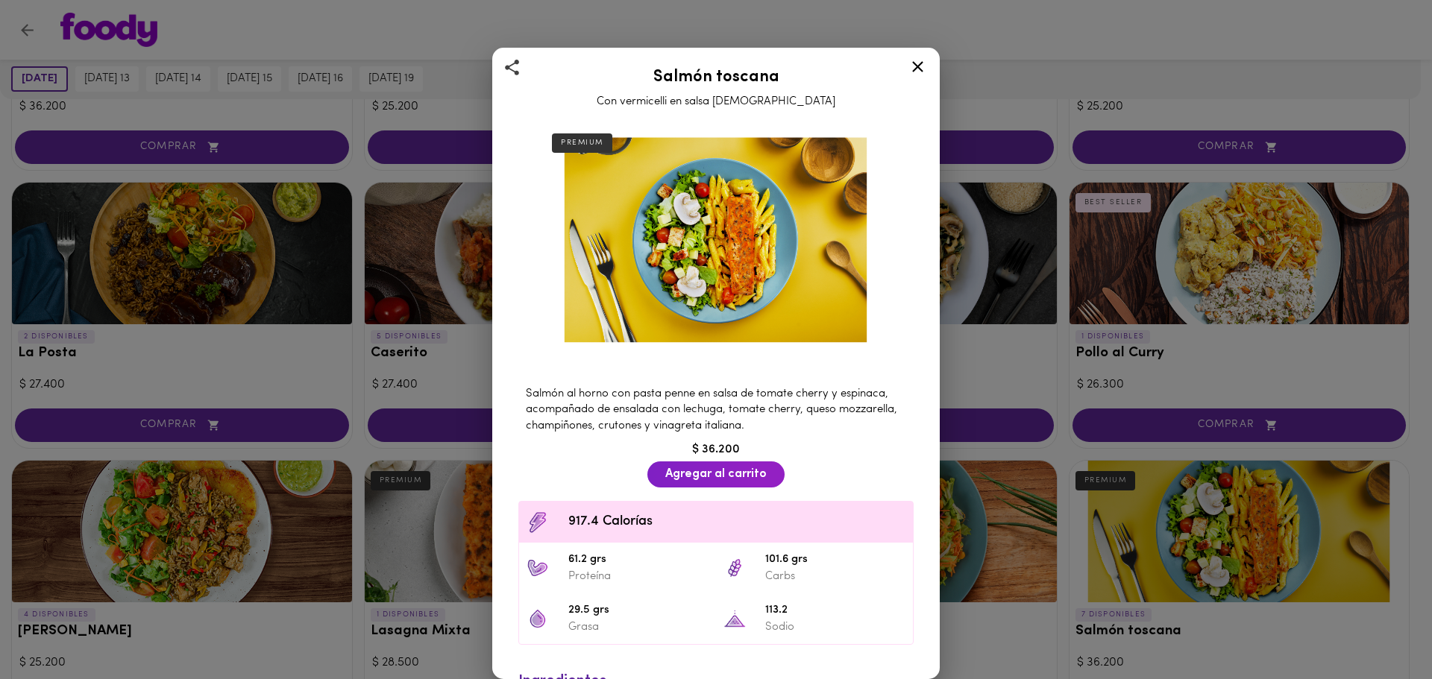
click at [221, 314] on div "Salmón toscana Con vermicelli en salsa [DEMOGRAPHIC_DATA] PREMIUM Salmón al hor…" at bounding box center [716, 339] width 1432 height 679
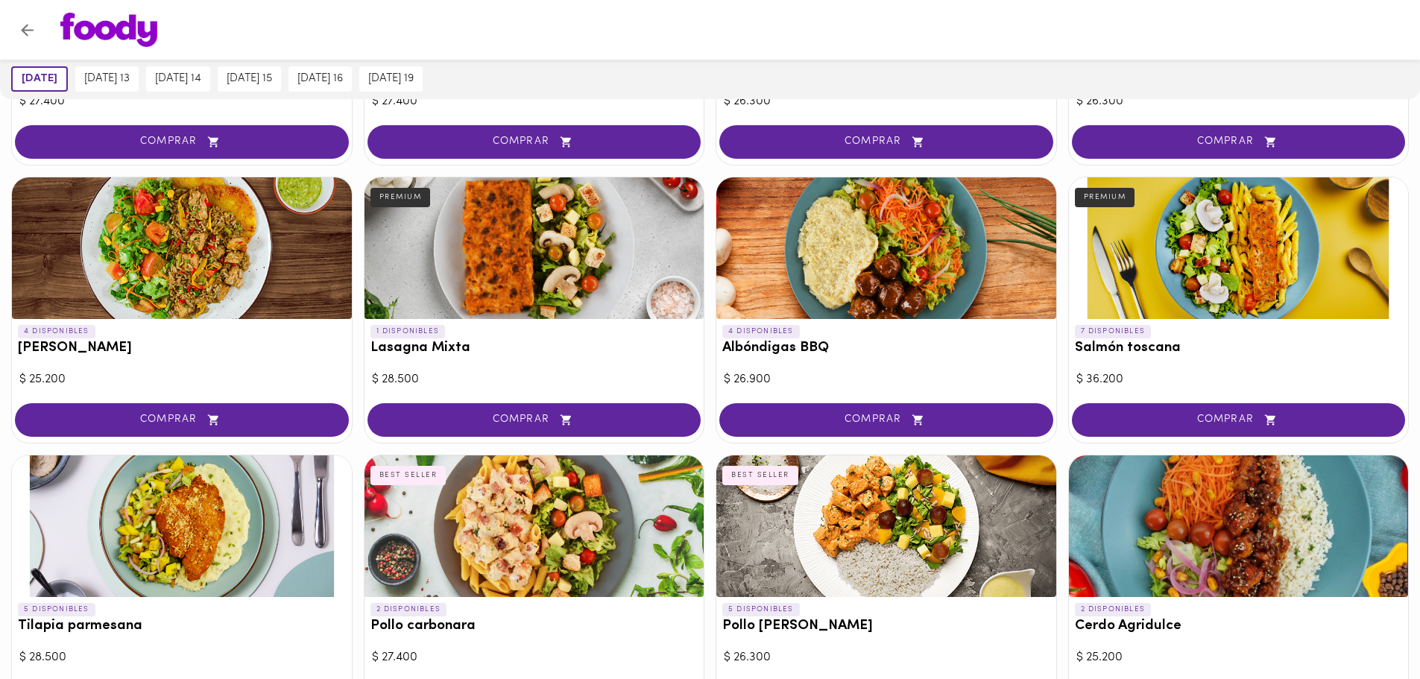
scroll to position [895, 0]
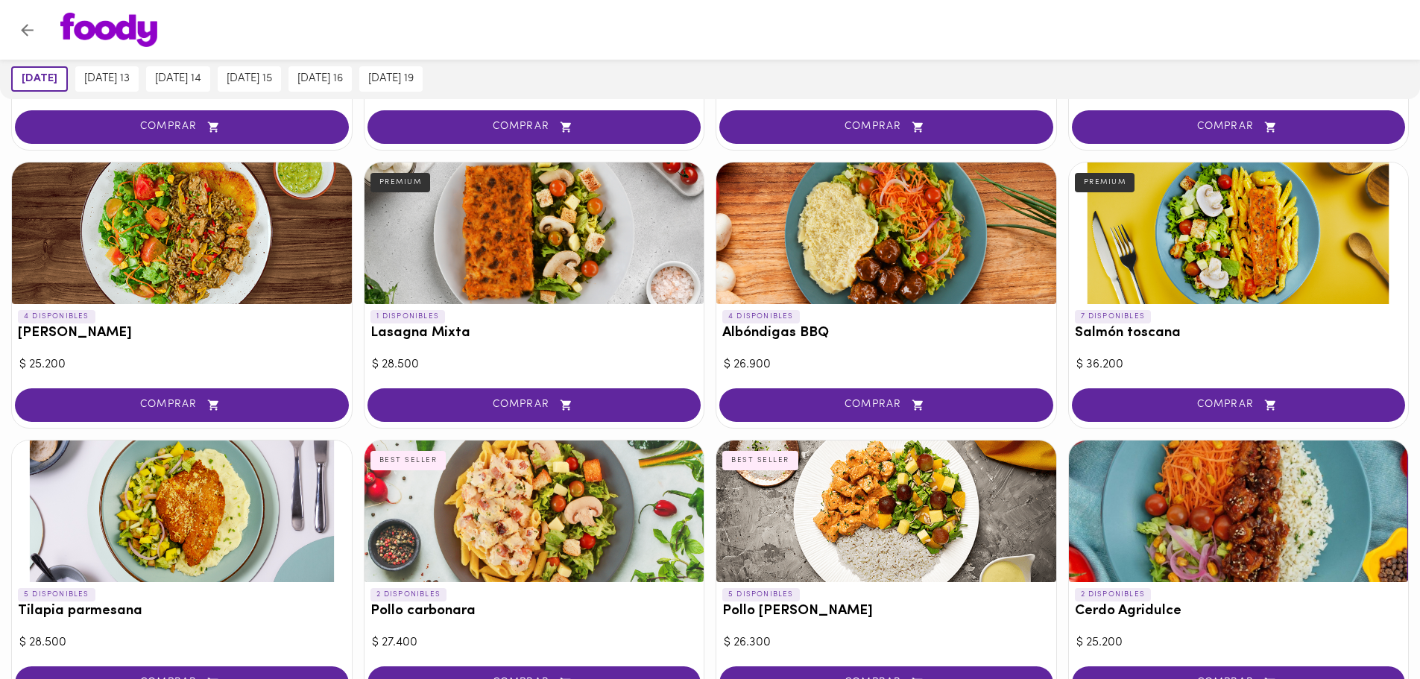
click at [199, 516] on div at bounding box center [182, 512] width 340 height 142
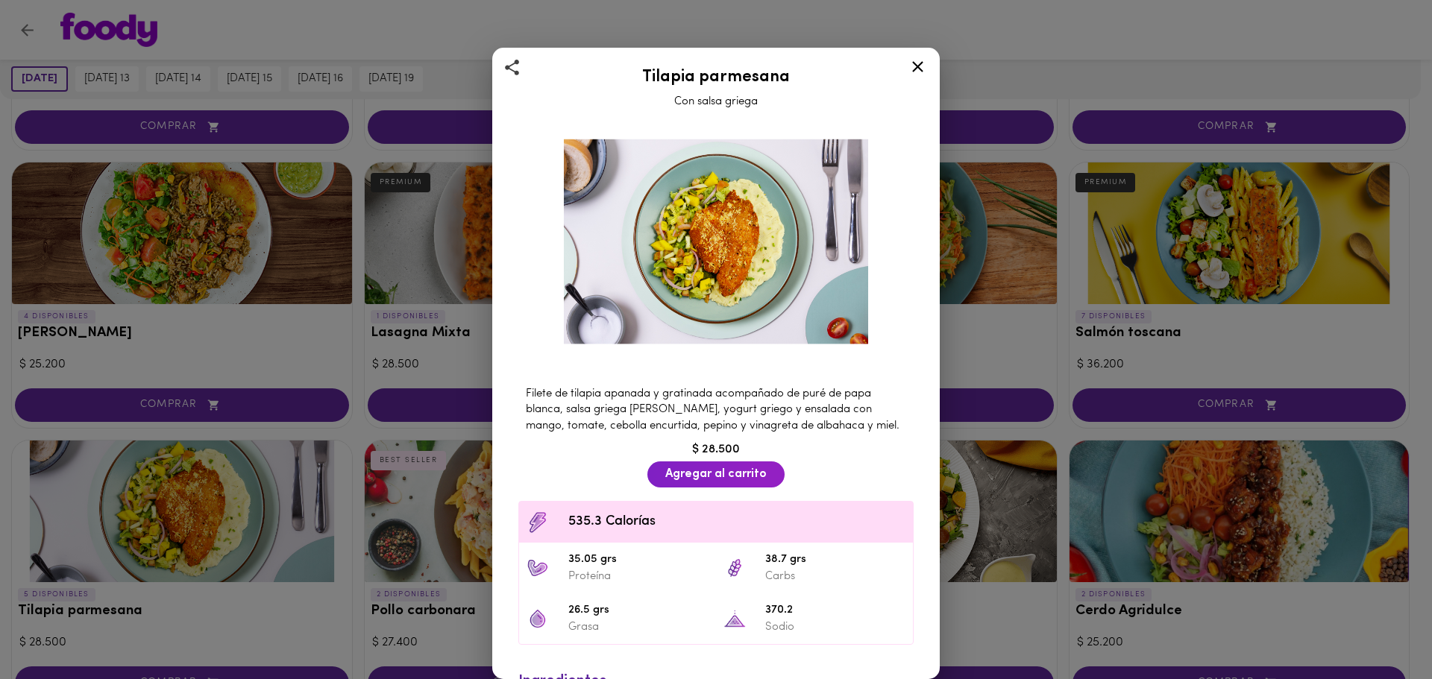
click at [913, 68] on icon at bounding box center [917, 66] width 19 height 19
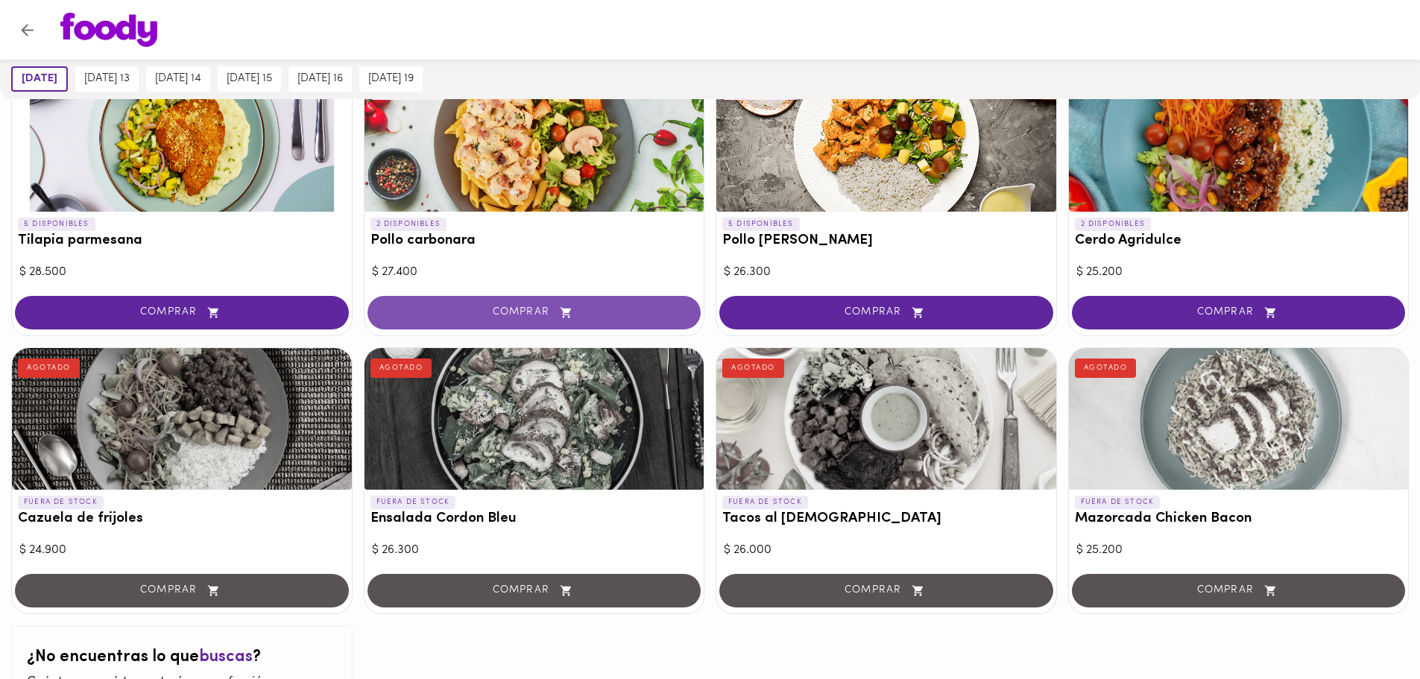
scroll to position [1268, 0]
